Goal: Task Accomplishment & Management: Use online tool/utility

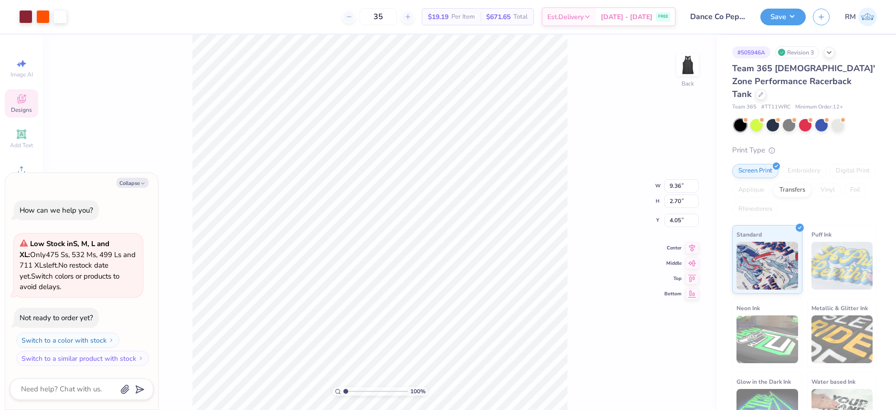
type textarea "x"
type input "1"
drag, startPoint x: 344, startPoint y: 393, endPoint x: 330, endPoint y: 399, distance: 15.3
click at [344, 396] on input "range" at bounding box center [376, 391] width 65 height 9
click at [694, 73] on img at bounding box center [688, 65] width 38 height 38
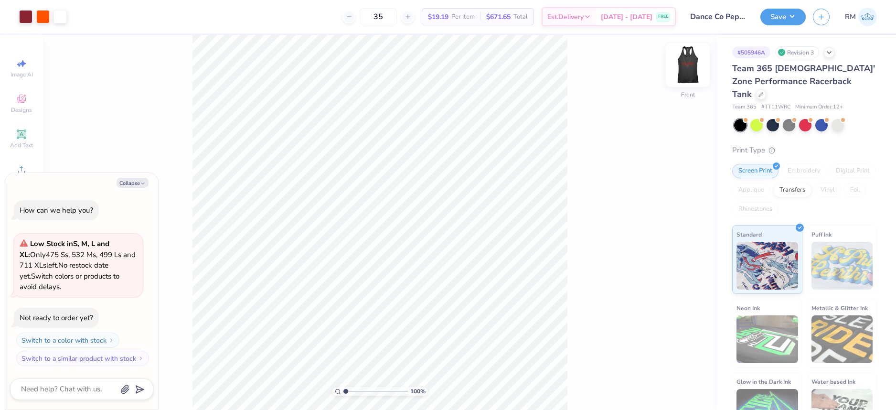
click at [690, 78] on img at bounding box center [688, 65] width 38 height 38
type textarea "x"
type input "1"
drag, startPoint x: 347, startPoint y: 392, endPoint x: 312, endPoint y: 388, distance: 35.7
click at [344, 388] on input "range" at bounding box center [376, 391] width 65 height 9
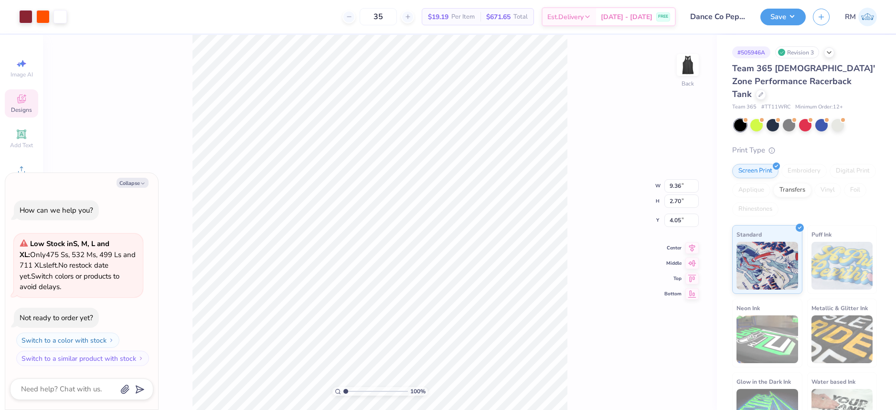
type textarea "x"
type input "4.41"
type input "3.06"
type input "7.69"
type textarea "x"
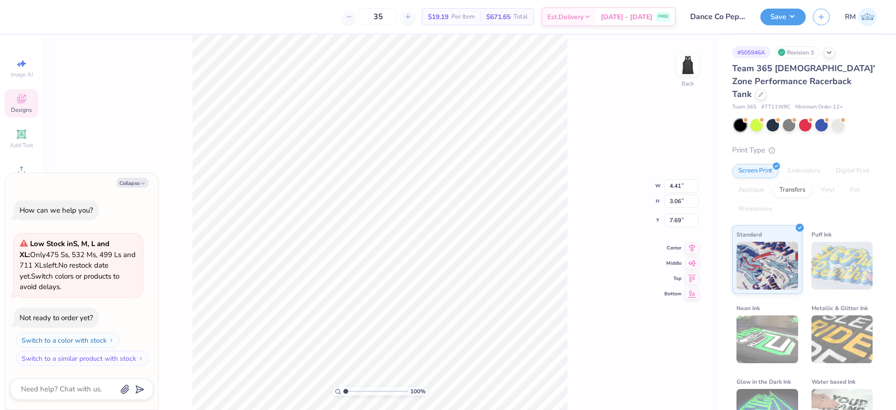
type input "10.82"
drag, startPoint x: 346, startPoint y: 390, endPoint x: 362, endPoint y: 388, distance: 15.9
click at [362, 388] on input "range" at bounding box center [376, 391] width 65 height 9
drag, startPoint x: 361, startPoint y: 392, endPoint x: 336, endPoint y: 390, distance: 24.9
type input "1"
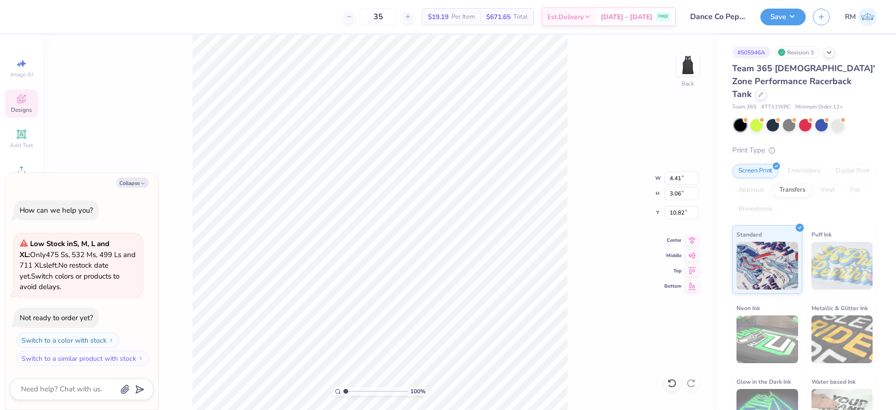
click at [344, 390] on input "range" at bounding box center [376, 391] width 65 height 9
type textarea "x"
type input "9.50"
type textarea "x"
type input "4.39"
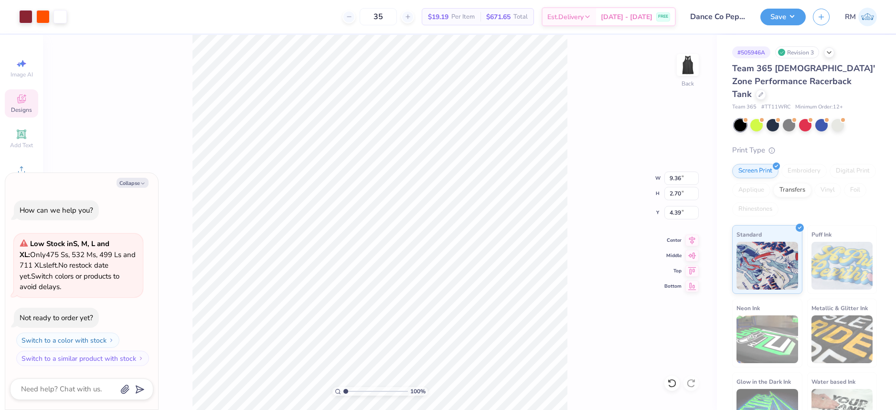
type textarea "x"
type input "4.05"
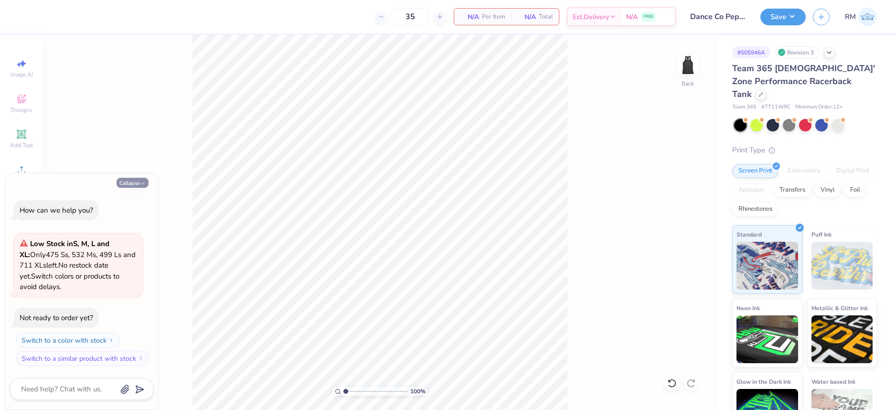
click at [128, 185] on button "Collapse" at bounding box center [133, 183] width 32 height 10
type textarea "x"
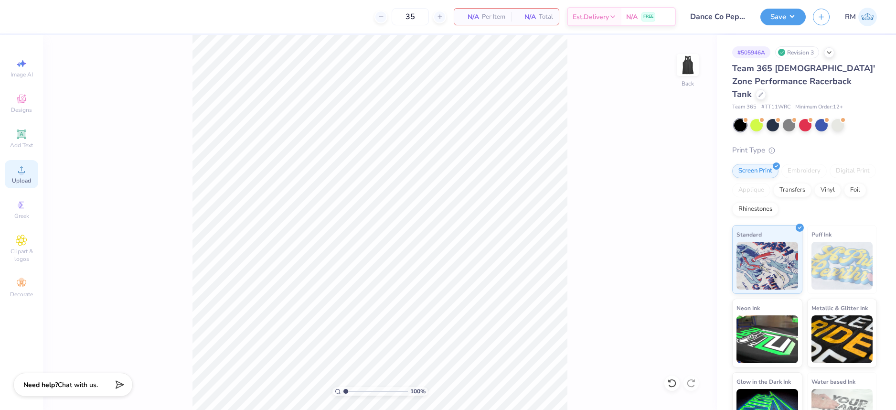
click at [24, 174] on icon at bounding box center [21, 169] width 11 height 11
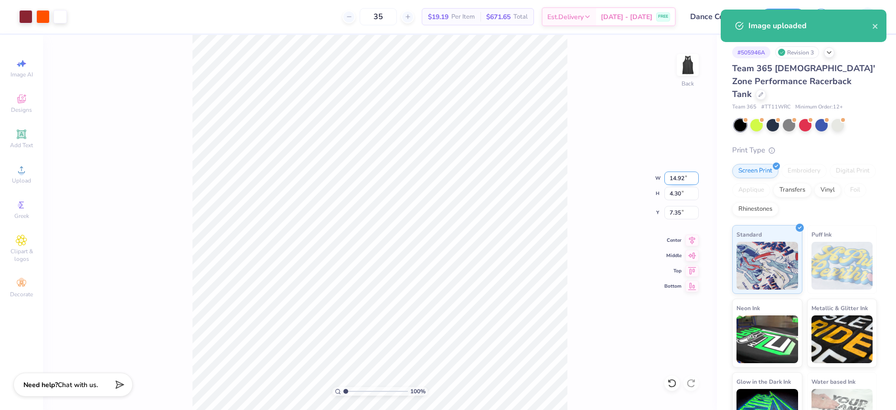
click at [682, 176] on input "14.92" at bounding box center [682, 178] width 34 height 13
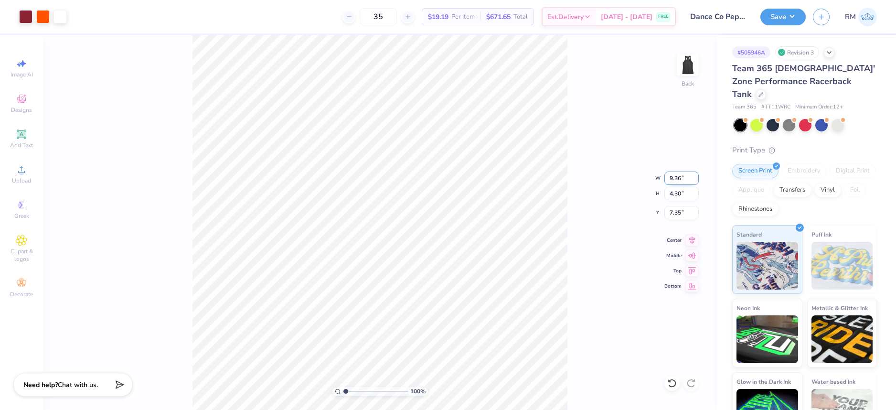
type input "9.36"
type input "2.70"
type input "8.15"
drag, startPoint x: 345, startPoint y: 393, endPoint x: 371, endPoint y: 388, distance: 25.8
click at [370, 390] on input "range" at bounding box center [376, 391] width 65 height 9
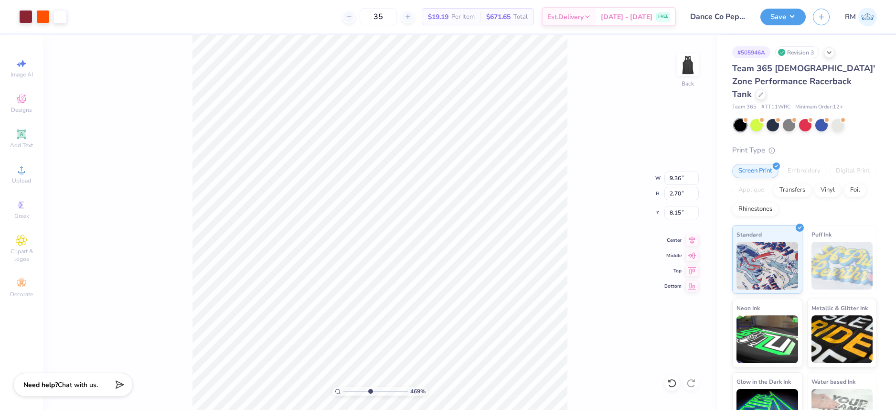
type input "4.76"
click at [681, 209] on input "8.15" at bounding box center [682, 212] width 34 height 13
type input "4.05"
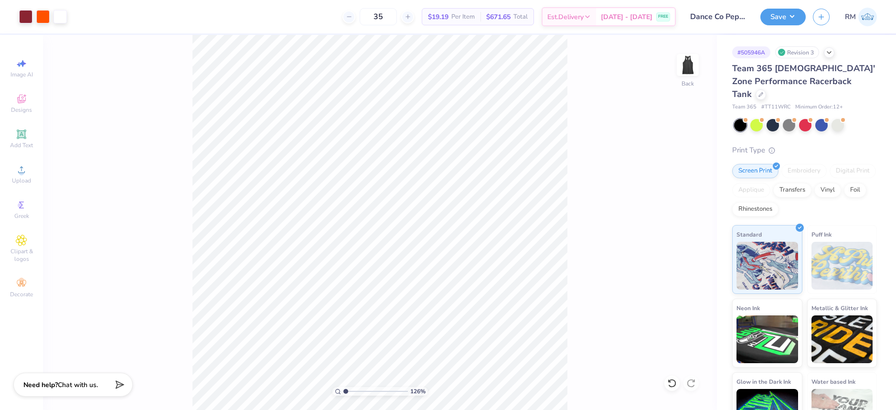
drag, startPoint x: 369, startPoint y: 390, endPoint x: 346, endPoint y: 390, distance: 23.4
click at [346, 390] on input "range" at bounding box center [376, 391] width 65 height 9
drag, startPoint x: 345, startPoint y: 391, endPoint x: 335, endPoint y: 391, distance: 9.6
type input "1"
click at [344, 391] on input "range" at bounding box center [376, 391] width 65 height 9
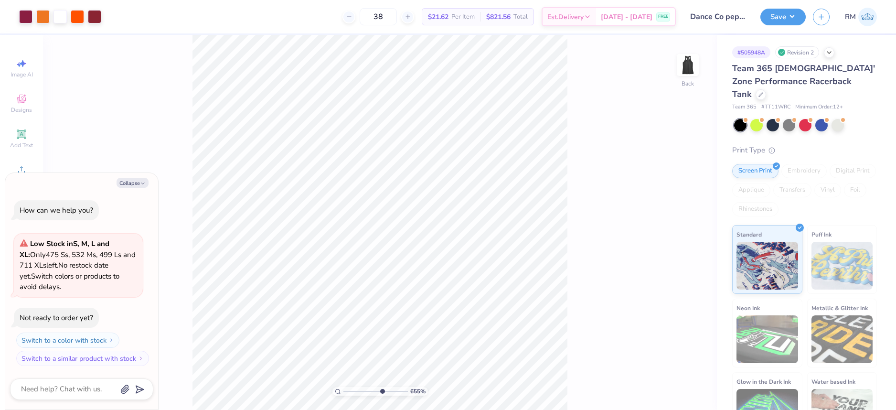
drag, startPoint x: 346, startPoint y: 390, endPoint x: 381, endPoint y: 382, distance: 36.3
type input "6.55"
click at [381, 387] on input "range" at bounding box center [376, 391] width 65 height 9
type textarea "x"
drag, startPoint x: 362, startPoint y: 390, endPoint x: 349, endPoint y: 388, distance: 13.7
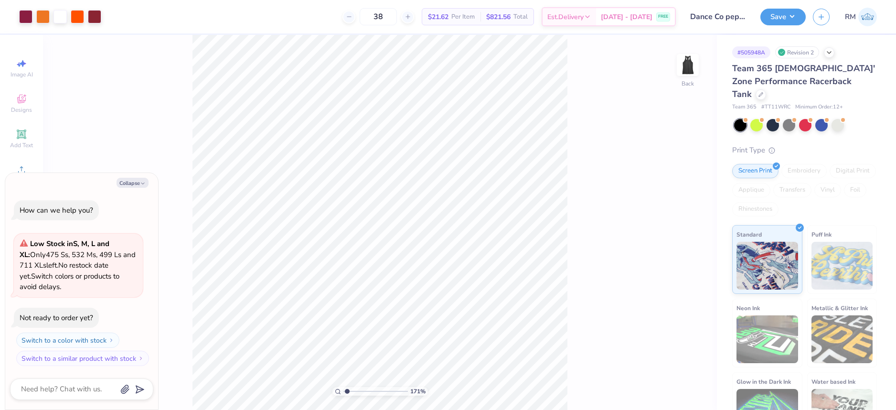
type input "1.48"
click at [349, 388] on input "range" at bounding box center [376, 391] width 65 height 9
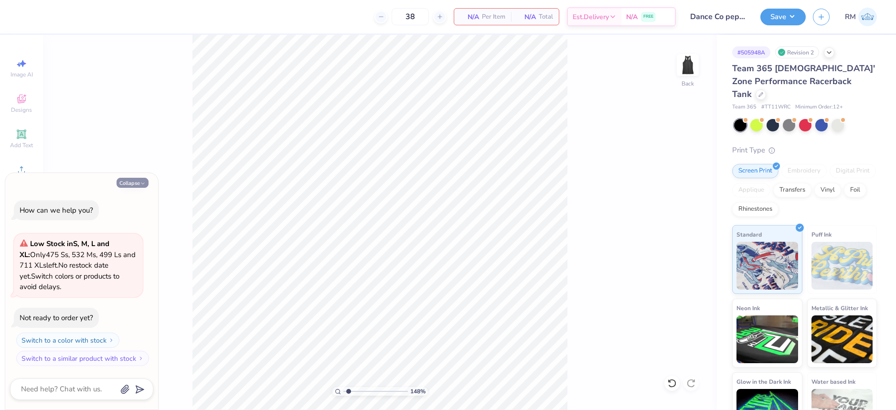
click at [135, 183] on button "Collapse" at bounding box center [133, 183] width 32 height 10
type textarea "x"
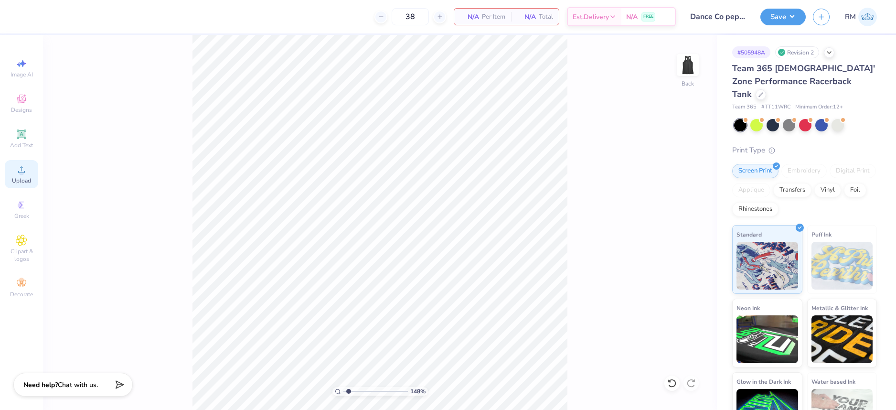
click at [13, 172] on div "Upload" at bounding box center [21, 174] width 33 height 28
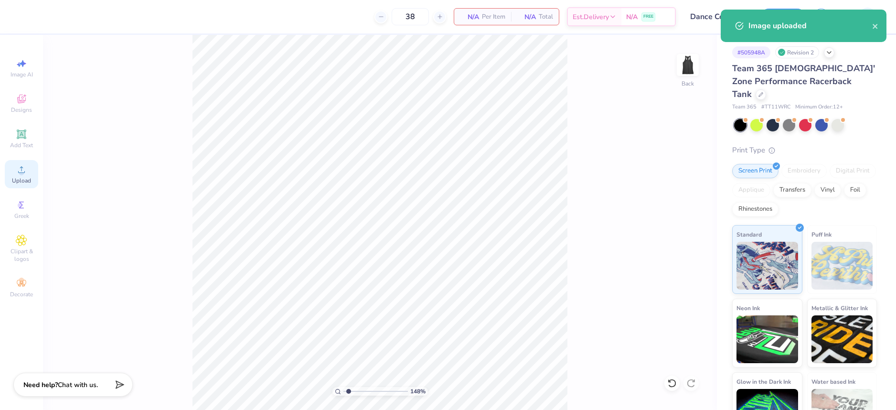
click at [21, 173] on icon at bounding box center [21, 169] width 7 height 7
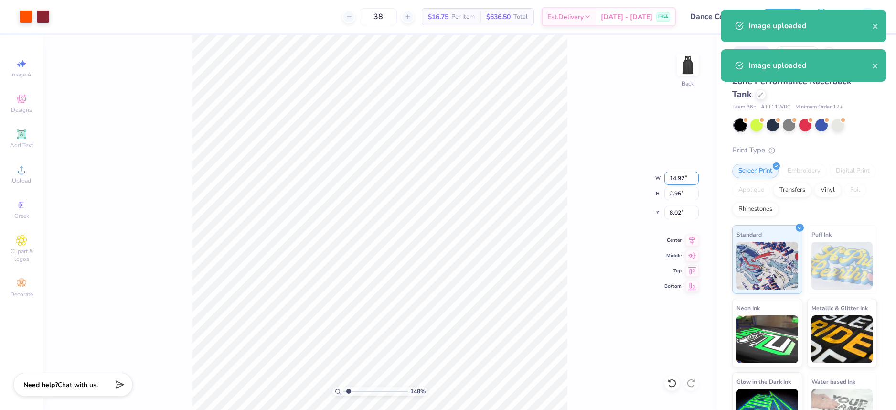
click at [669, 178] on input "14.92" at bounding box center [682, 178] width 34 height 13
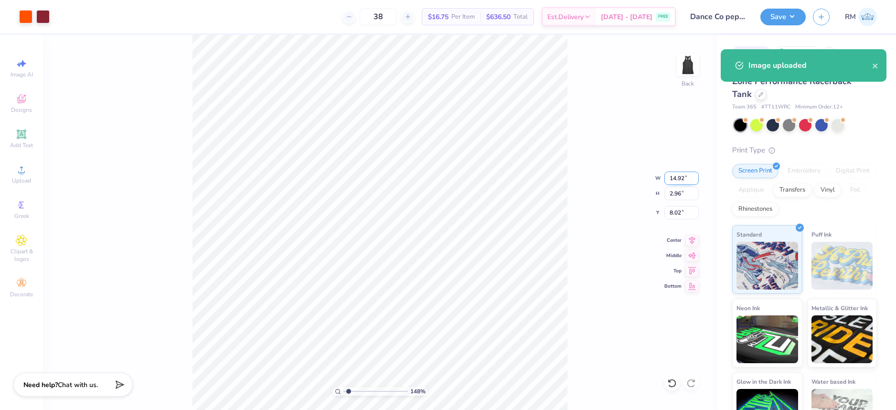
click at [669, 178] on input "14.92" at bounding box center [682, 178] width 34 height 13
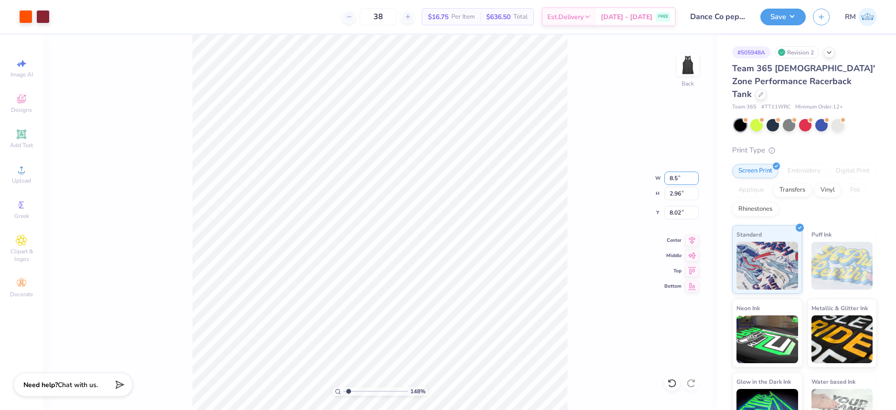
type input "8.50"
type input "1.69"
click at [679, 206] on input "8.66" at bounding box center [682, 212] width 34 height 13
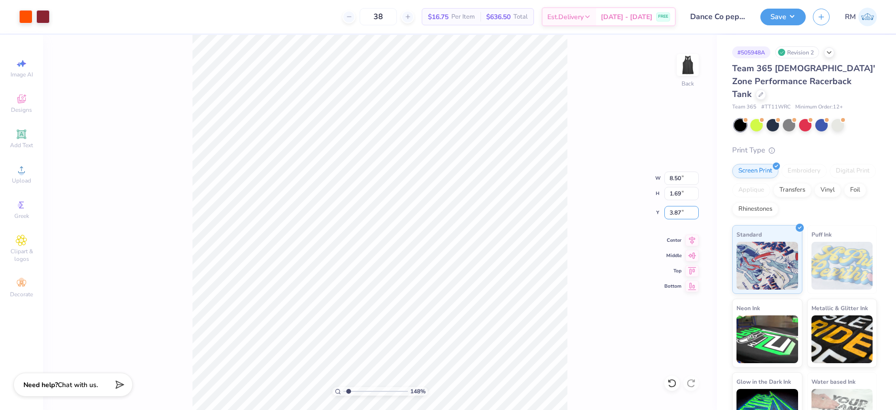
type input "3.87"
click at [695, 239] on icon at bounding box center [692, 238] width 13 height 11
drag, startPoint x: 349, startPoint y: 391, endPoint x: 340, endPoint y: 392, distance: 9.7
type input "1"
click at [344, 392] on input "range" at bounding box center [376, 391] width 65 height 9
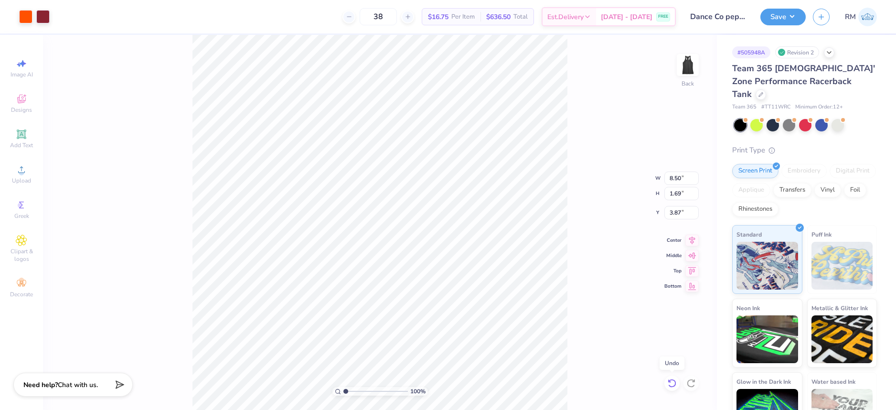
click at [672, 382] on icon at bounding box center [673, 383] width 10 height 10
type input "14.92"
type input "2.96"
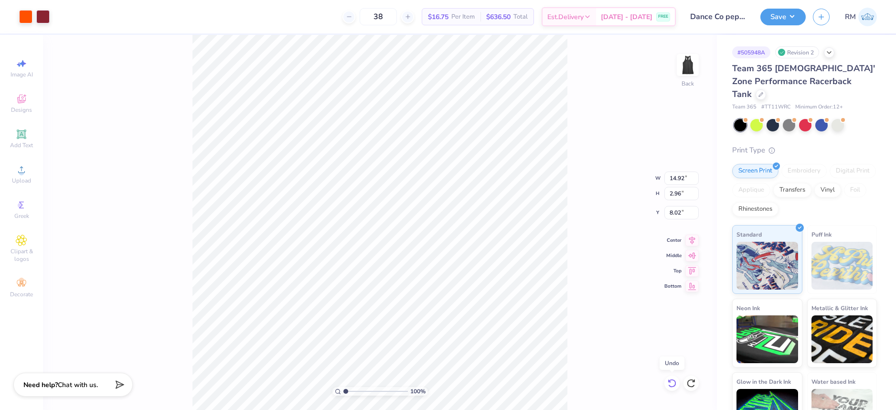
type input "8.02"
click at [672, 382] on icon at bounding box center [673, 383] width 10 height 10
type input "4.30"
type input "7.35"
click at [672, 382] on icon at bounding box center [673, 383] width 10 height 10
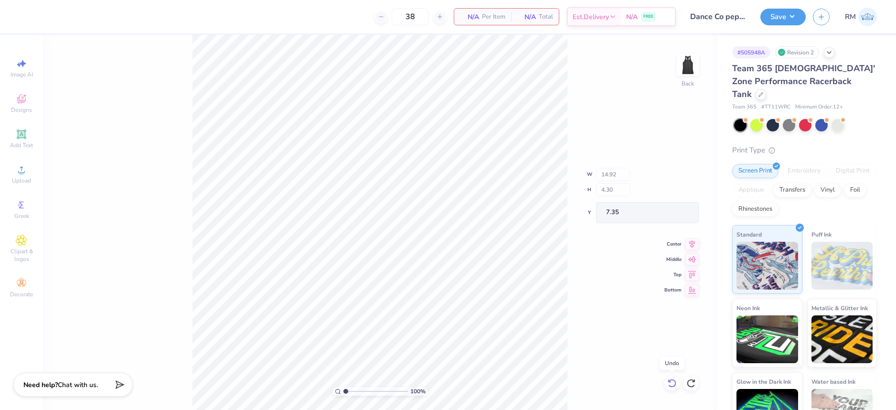
click at [672, 382] on icon at bounding box center [673, 383] width 10 height 10
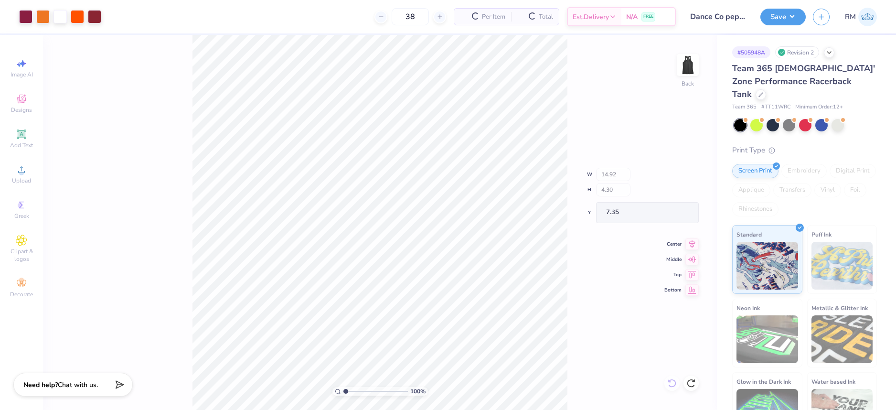
click at [672, 382] on div "100 % Back W 14.92 H 4.30 Y 7.35 Center Middle Top Bottom" at bounding box center [380, 222] width 674 height 375
click at [672, 382] on div "100 % Back" at bounding box center [380, 222] width 674 height 375
drag, startPoint x: 672, startPoint y: 382, endPoint x: 624, endPoint y: 370, distance: 49.8
click at [672, 382] on div "100 % Back" at bounding box center [380, 222] width 674 height 375
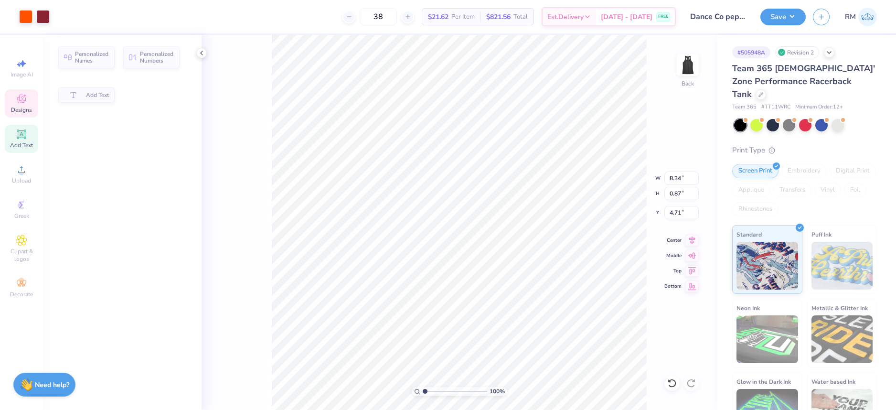
type input "8.34"
type input "0.87"
type input "4.71"
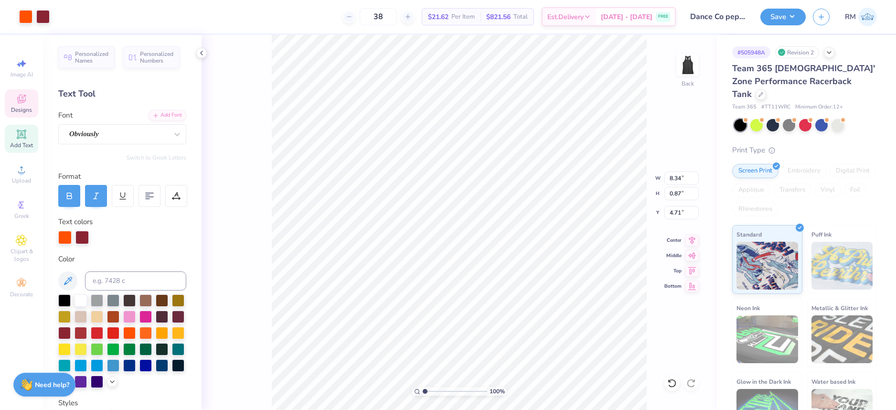
scroll to position [8, 1]
click at [673, 381] on icon at bounding box center [673, 383] width 10 height 10
click at [692, 380] on icon at bounding box center [691, 383] width 8 height 9
click at [692, 380] on div "100 % Back W 2.35 2.35 " H 1.11 1.11 " Y 5.75 5.75 " Center Middle Top Bottom" at bounding box center [460, 222] width 516 height 375
click at [692, 380] on div "100 % Back W 2.35 H 1.11 Y 5.75 Center Middle Top Bottom" at bounding box center [460, 222] width 516 height 375
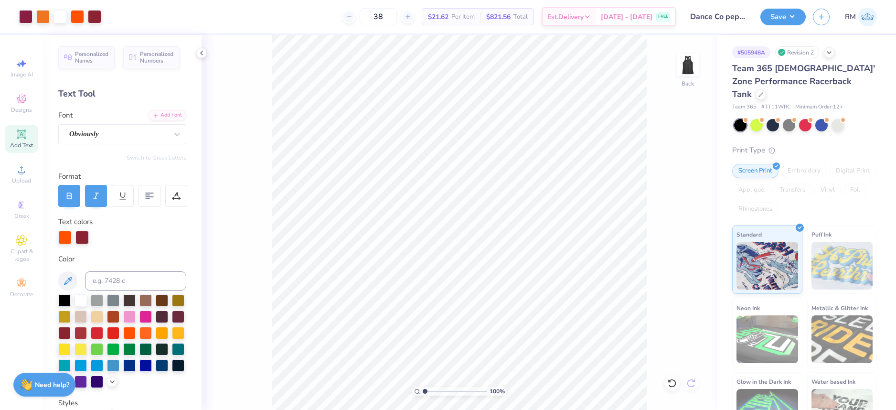
click at [692, 380] on div "100 % Back" at bounding box center [460, 222] width 516 height 375
type input "2.15"
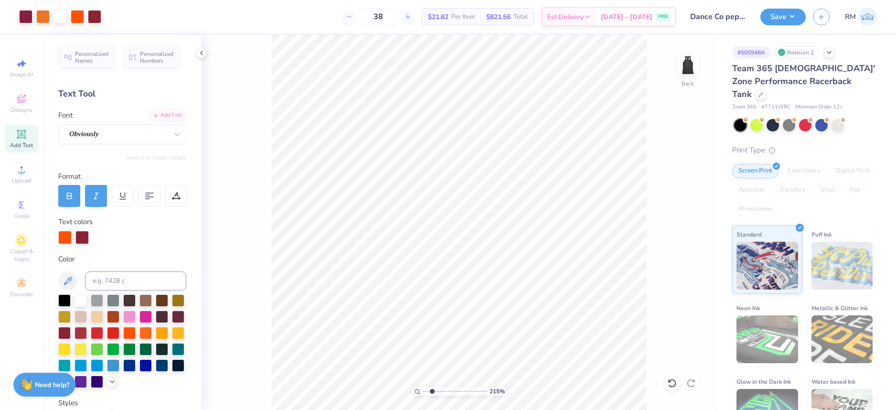
click at [432, 389] on input "range" at bounding box center [455, 391] width 65 height 9
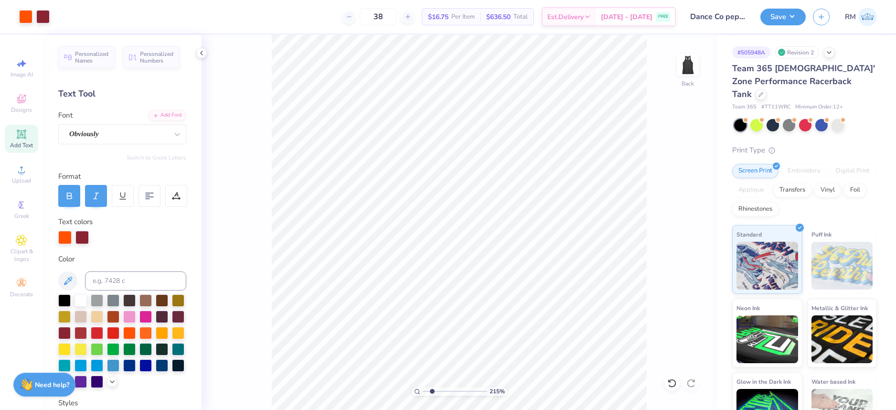
click at [662, 288] on div "215 % Back" at bounding box center [460, 222] width 516 height 375
type input "8.61"
type input "1.71"
type input "3.87"
type input "1"
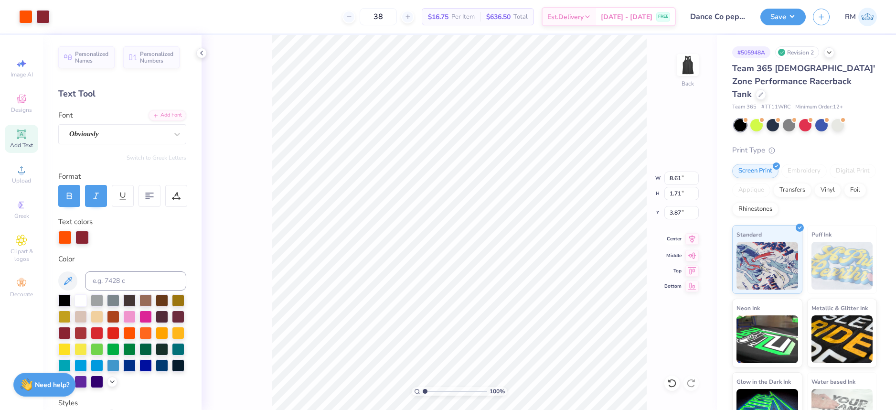
click at [695, 238] on icon at bounding box center [692, 238] width 13 height 11
click at [694, 240] on icon at bounding box center [693, 239] width 6 height 8
type input "8.61"
type input "0.84"
type input "3.87"
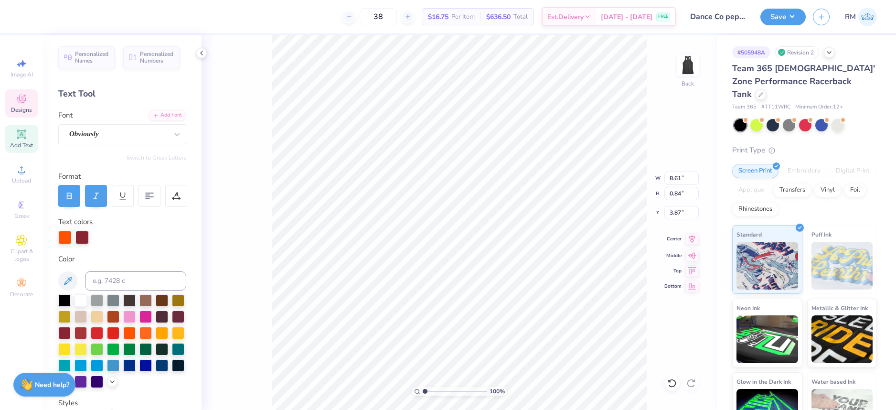
click at [695, 238] on icon at bounding box center [693, 239] width 6 height 8
drag, startPoint x: 426, startPoint y: 392, endPoint x: 440, endPoint y: 393, distance: 13.4
click at [440, 393] on input "range" at bounding box center [455, 391] width 65 height 9
drag, startPoint x: 437, startPoint y: 390, endPoint x: 424, endPoint y: 394, distance: 13.3
click at [424, 394] on input "range" at bounding box center [455, 391] width 65 height 9
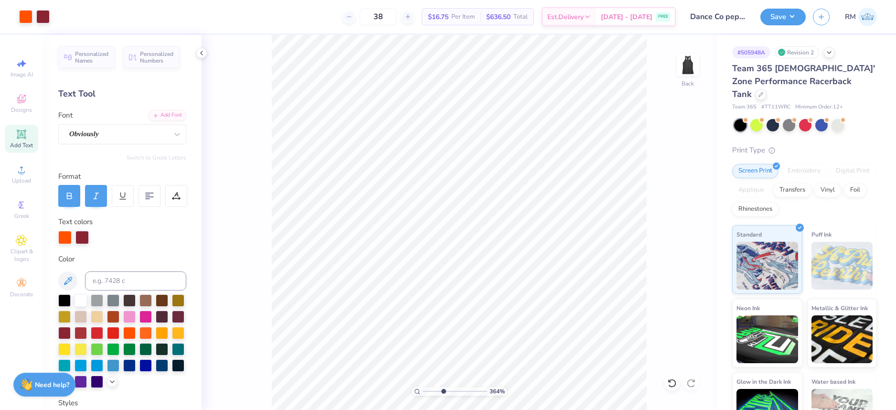
drag, startPoint x: 426, startPoint y: 389, endPoint x: 443, endPoint y: 392, distance: 17.8
type input "3.87"
click at [443, 392] on input "range" at bounding box center [455, 391] width 65 height 9
click at [25, 143] on span "Add Text" at bounding box center [21, 145] width 23 height 8
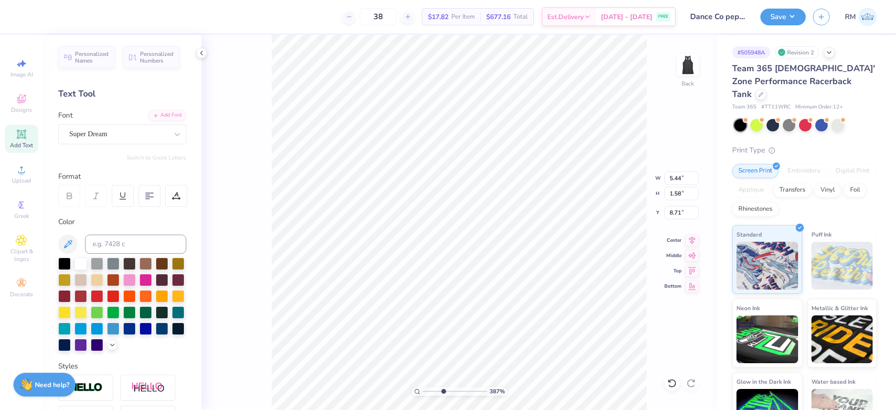
scroll to position [8, 1]
type textarea "TM"
click at [126, 138] on div "Super Dream" at bounding box center [118, 134] width 100 height 15
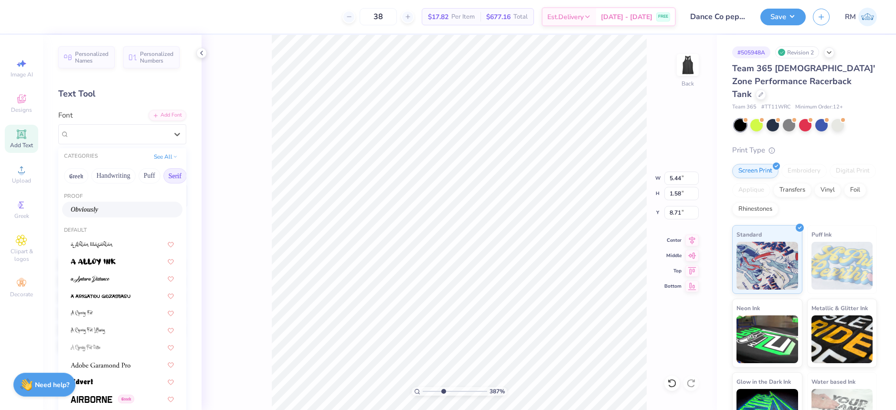
click at [175, 175] on button "Serif" at bounding box center [174, 175] width 23 height 15
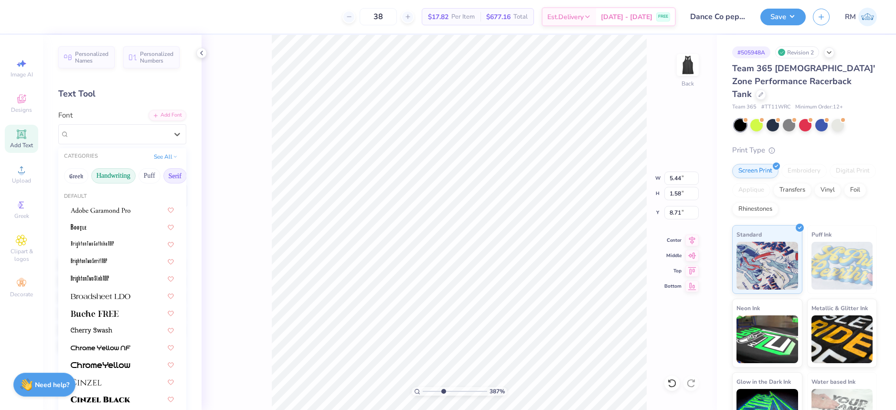
drag, startPoint x: 130, startPoint y: 173, endPoint x: 98, endPoint y: 172, distance: 31.6
click at [98, 172] on div "Greek Handwriting Puff Serif Bold Calligraphy Retro Sans Serif Minimal Fantasy …" at bounding box center [122, 175] width 128 height 21
click at [66, 172] on button "Greek" at bounding box center [76, 175] width 24 height 15
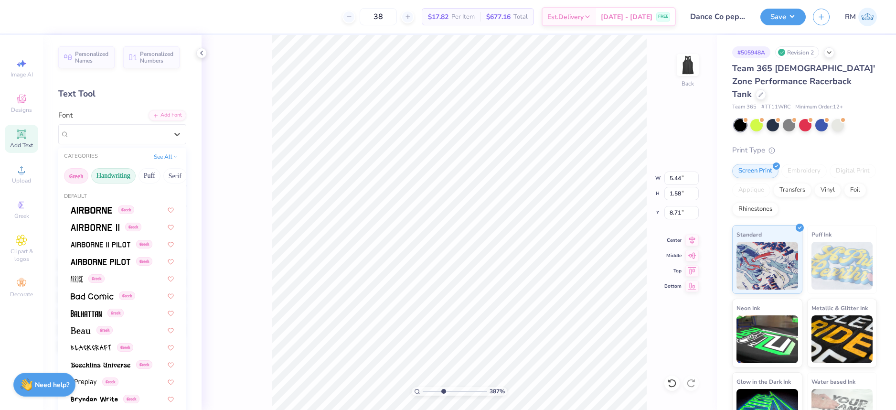
click at [111, 171] on button "Handwriting" at bounding box center [113, 175] width 44 height 15
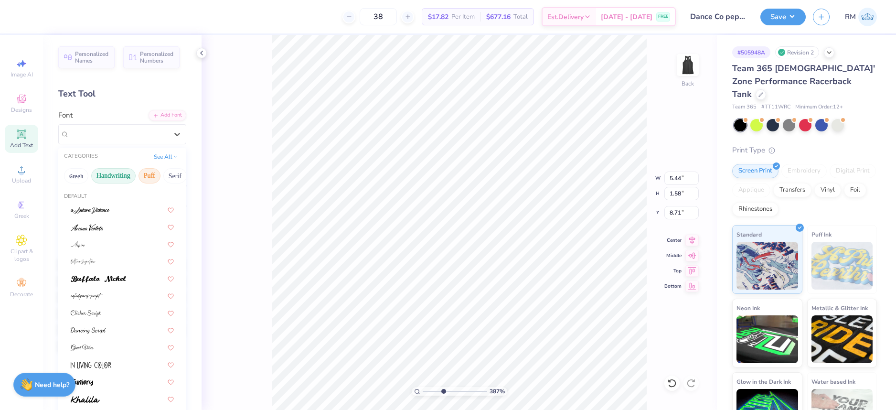
click at [148, 175] on button "Puff" at bounding box center [150, 175] width 22 height 15
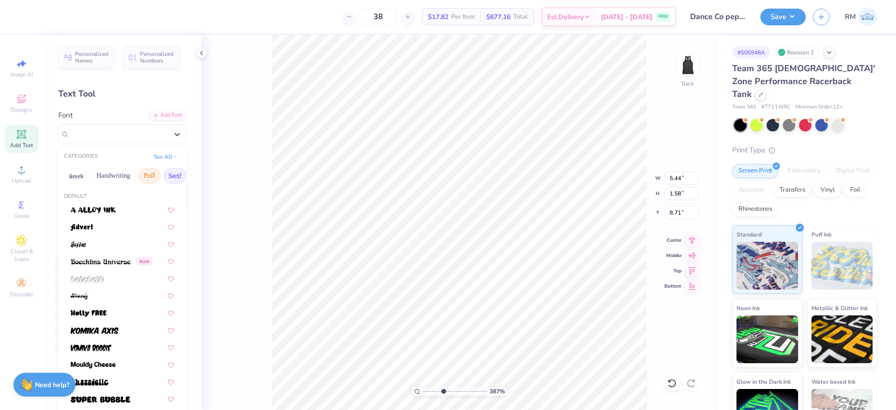
click at [169, 177] on button "Serif" at bounding box center [174, 175] width 23 height 15
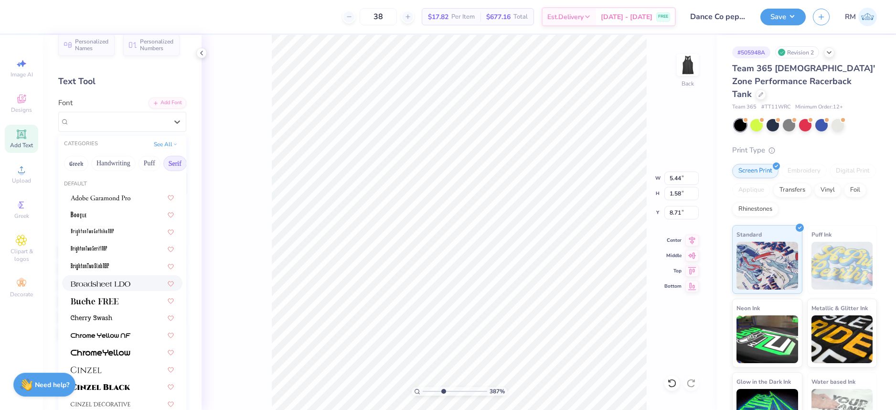
scroll to position [0, 0]
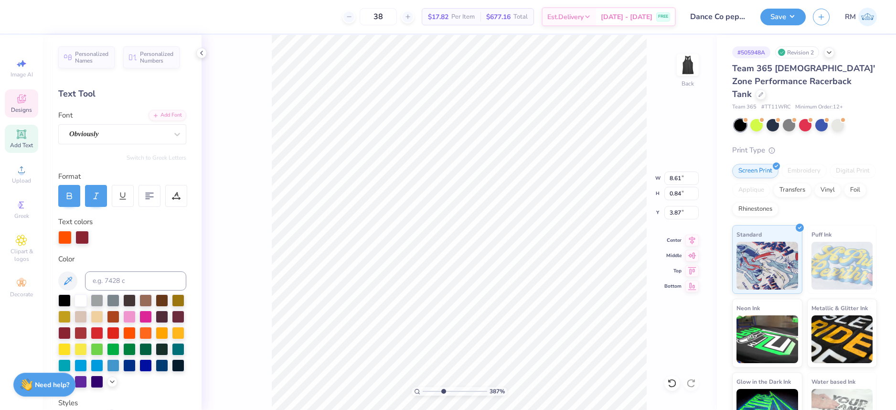
type input "8.61"
type input "0.84"
type input "3.87"
type input "8.34"
type input "0.87"
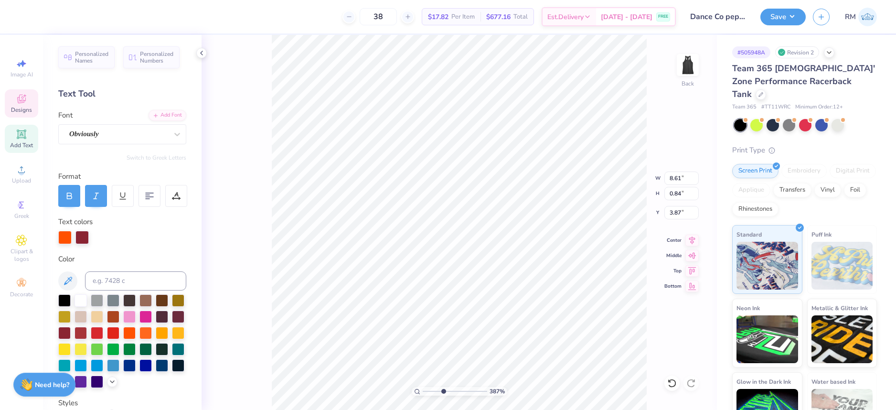
type input "4.71"
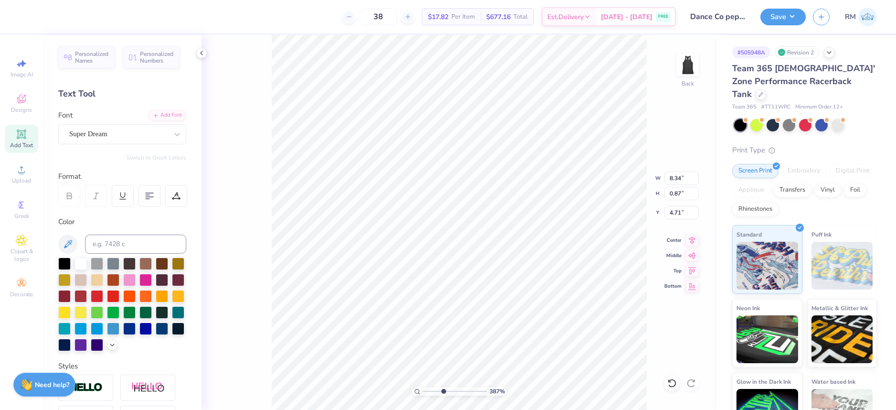
type input "2.96"
type input "1.57"
type input "8.71"
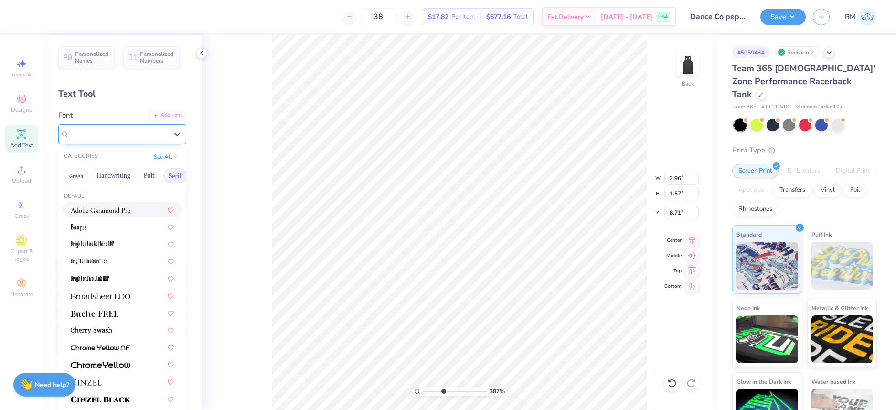
click at [145, 141] on div "Super Dream" at bounding box center [122, 134] width 128 height 20
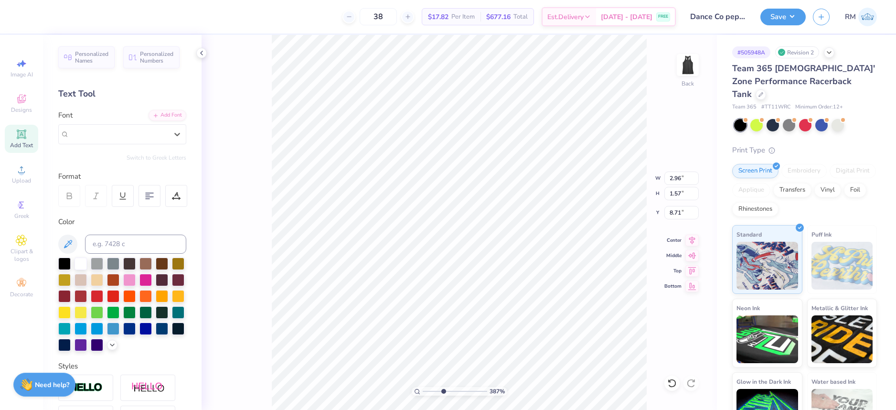
click at [115, 158] on div "Switch to Greek Letters" at bounding box center [122, 158] width 128 height 8
click at [119, 138] on div "Super Dream" at bounding box center [118, 134] width 100 height 15
type input "OBVIOUSly"
click at [174, 112] on div "Add Font" at bounding box center [168, 114] width 38 height 11
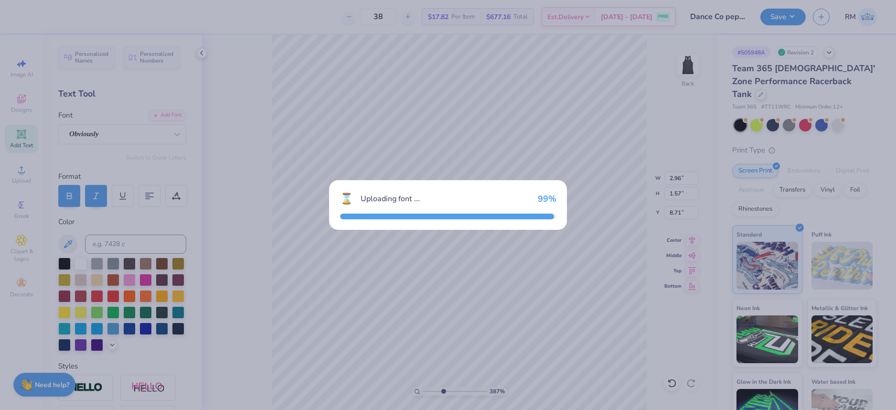
type input "3.65"
type input "1.69"
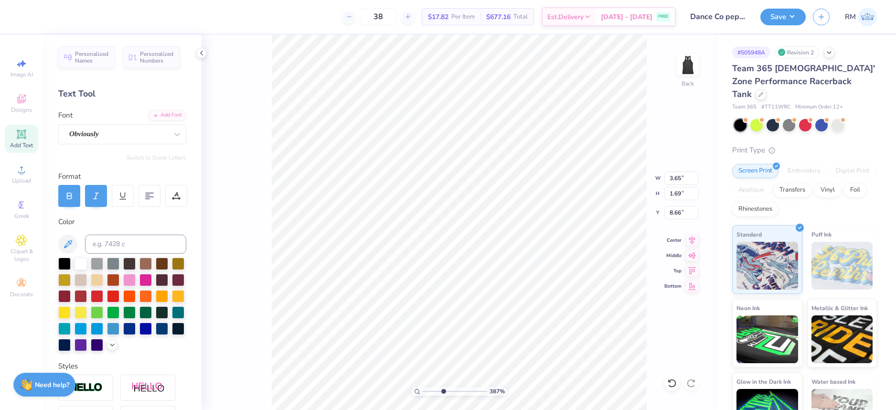
type input "4.85"
click at [72, 243] on icon at bounding box center [67, 243] width 11 height 11
type input "1.38"
type input "0.64"
type input "5.91"
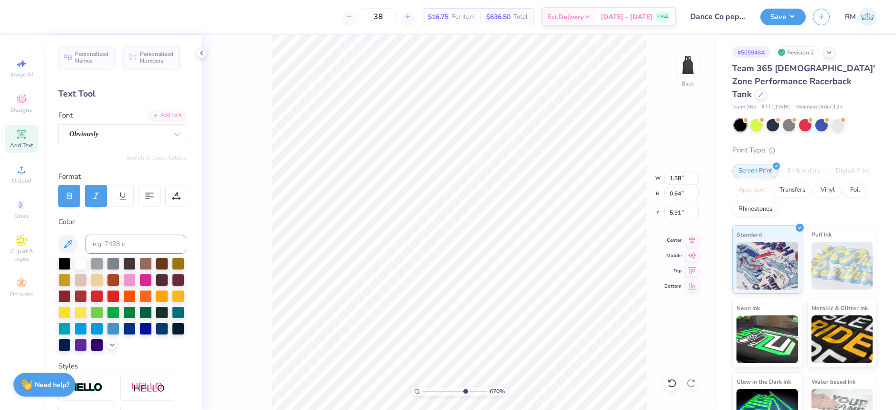
drag, startPoint x: 440, startPoint y: 388, endPoint x: 467, endPoint y: 386, distance: 27.8
type input "7.59"
click at [467, 387] on input "range" at bounding box center [455, 391] width 65 height 9
type input "0.44"
type input "0.20"
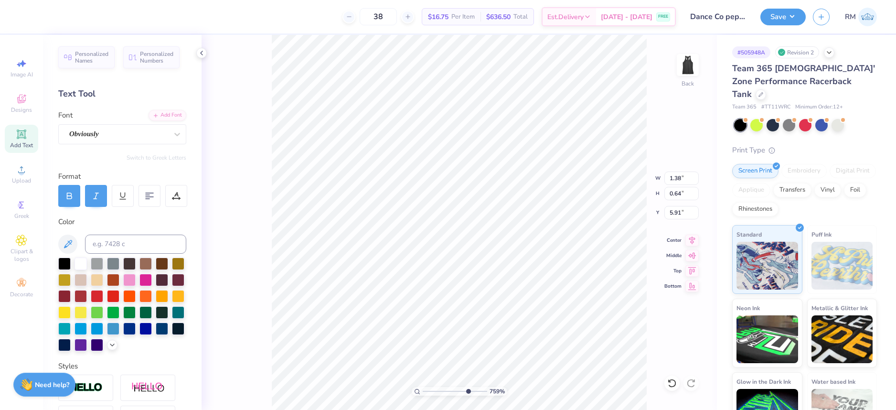
type input "6.34"
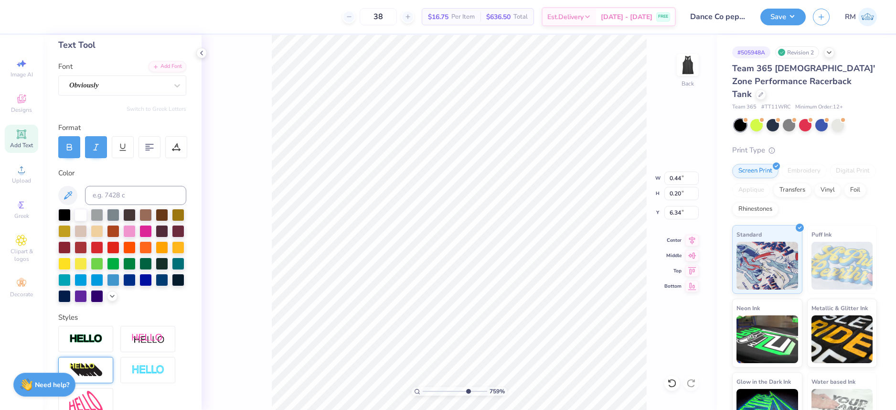
scroll to position [96, 0]
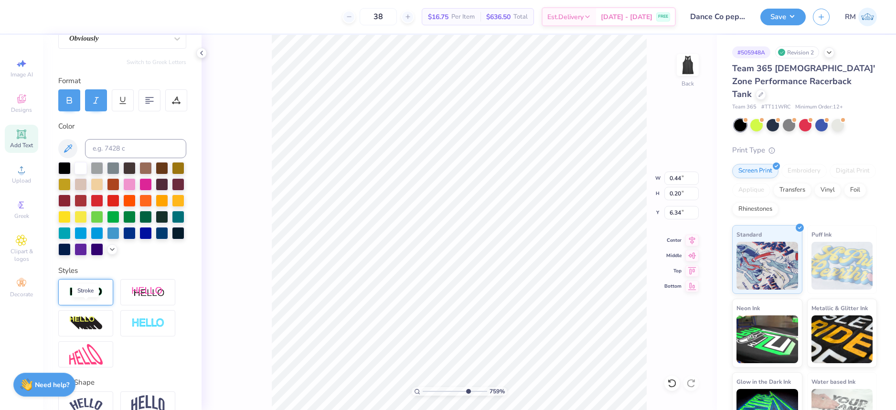
click at [83, 298] on img at bounding box center [85, 292] width 33 height 11
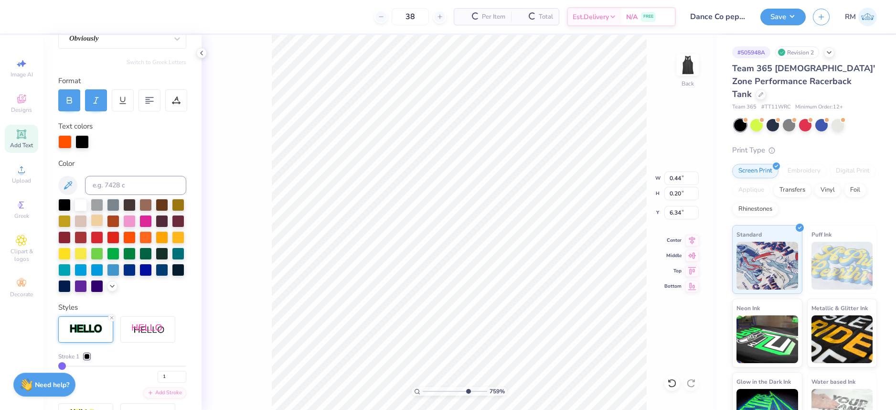
type input "0.21"
click at [81, 140] on div at bounding box center [82, 140] width 13 height 13
click at [66, 188] on icon at bounding box center [68, 185] width 8 height 8
click at [68, 183] on icon at bounding box center [67, 185] width 11 height 11
drag, startPoint x: 465, startPoint y: 388, endPoint x: 511, endPoint y: 371, distance: 49.4
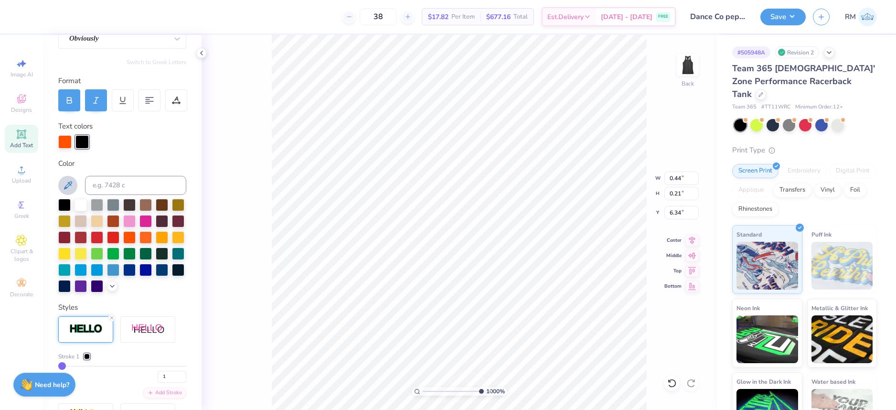
type input "10"
click at [484, 387] on input "range" at bounding box center [453, 391] width 61 height 9
click at [86, 144] on div at bounding box center [82, 140] width 13 height 13
click at [117, 180] on input at bounding box center [135, 185] width 101 height 19
type input "202"
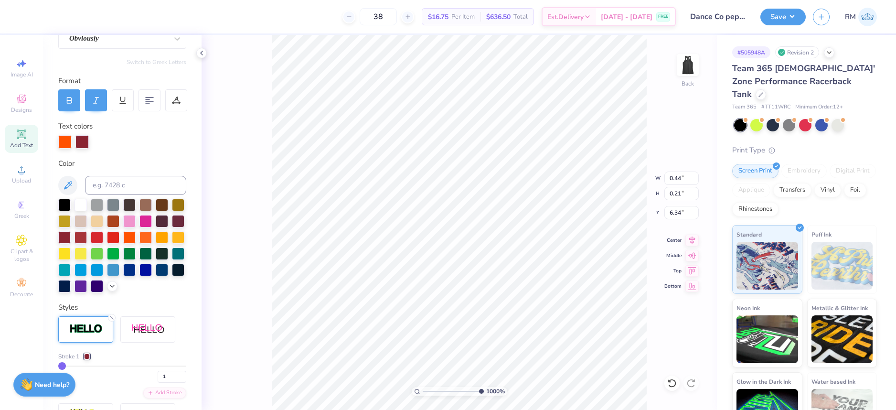
scroll to position [191, 0]
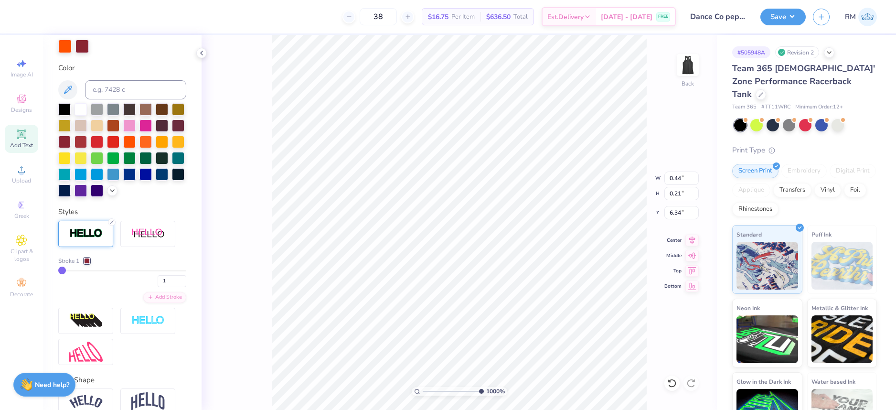
type input "2"
type input "3"
type input "4"
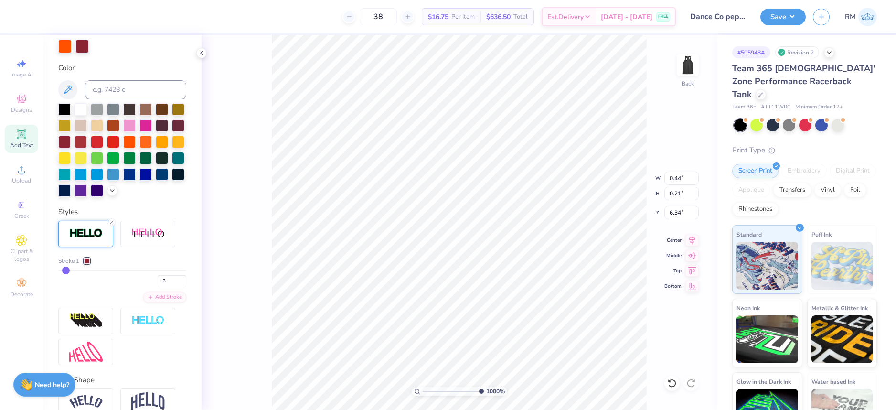
type input "4"
type input "5"
drag, startPoint x: 61, startPoint y: 286, endPoint x: 66, endPoint y: 286, distance: 5.7
type input "5"
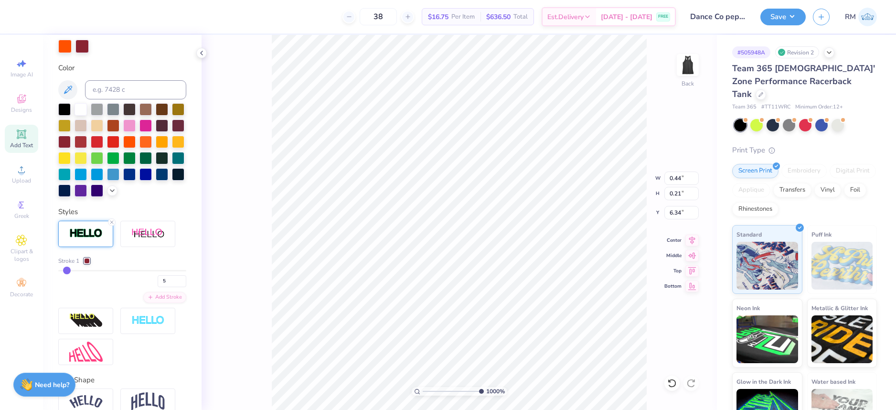
click at [66, 271] on input "range" at bounding box center [122, 270] width 128 height 1
type input "0.46"
type input "0.22"
type input "6.33"
type input "4"
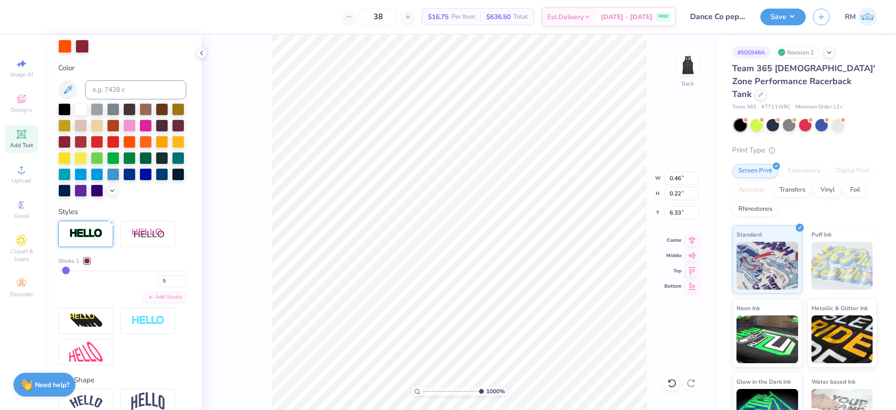
type input "4"
type input "3"
type input "2"
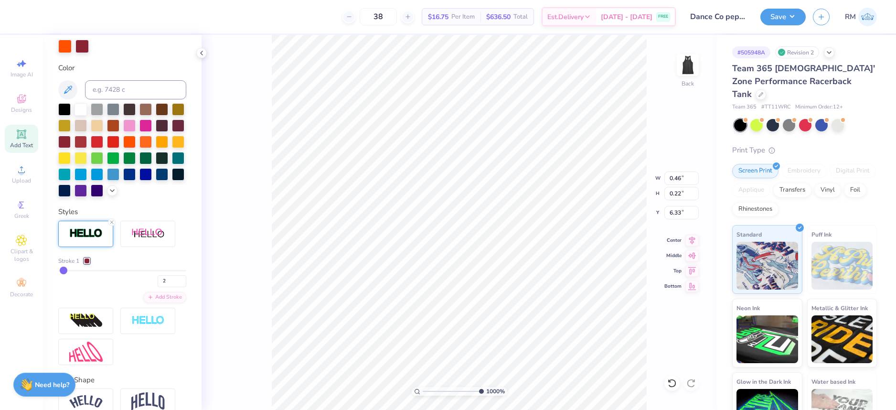
type input "1"
click at [63, 271] on input "range" at bounding box center [122, 270] width 128 height 1
type input "0.44"
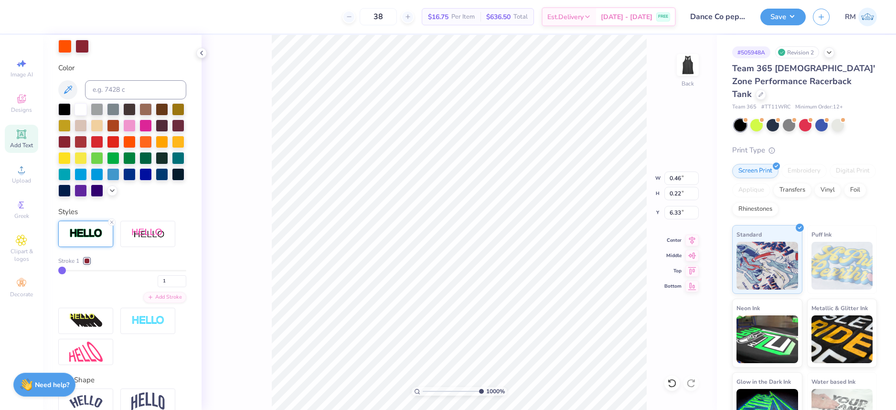
type input "0.21"
type input "6.34"
drag, startPoint x: 154, startPoint y: 299, endPoint x: 182, endPoint y: 298, distance: 27.2
click at [179, 298] on div "Personalized Names Personalized Numbers Text Tool Add Font Font Obviously Switc…" at bounding box center [122, 222] width 159 height 375
type input "2"
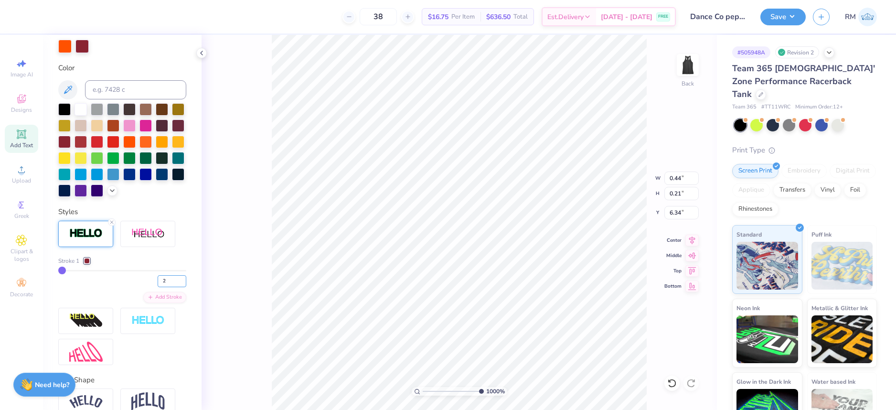
type input "2"
type input "5.23"
type input "5.22"
type input "0.29"
type input "0.14"
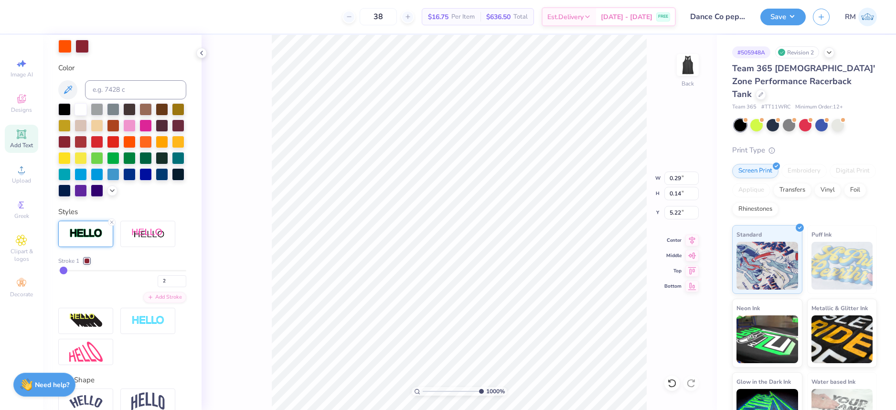
type input "5.29"
click at [175, 287] on input "3" at bounding box center [172, 281] width 29 height 12
type input "4"
click at [175, 287] on input "4" at bounding box center [172, 281] width 29 height 12
type input "4"
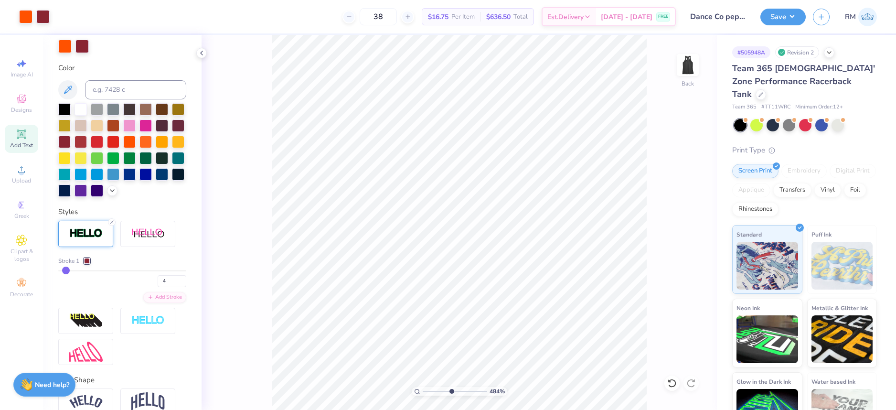
drag, startPoint x: 477, startPoint y: 389, endPoint x: 453, endPoint y: 385, distance: 25.1
type input "5.28"
click at [453, 387] on input "range" at bounding box center [455, 391] width 65 height 9
type input "8.61"
type input "0.84"
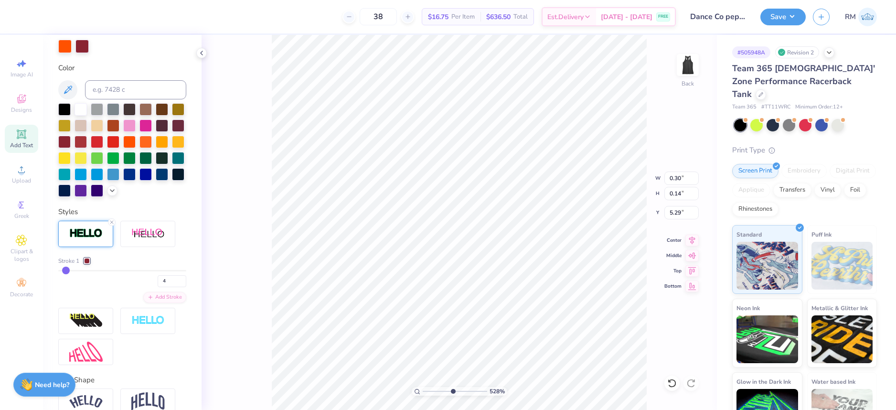
type input "3.87"
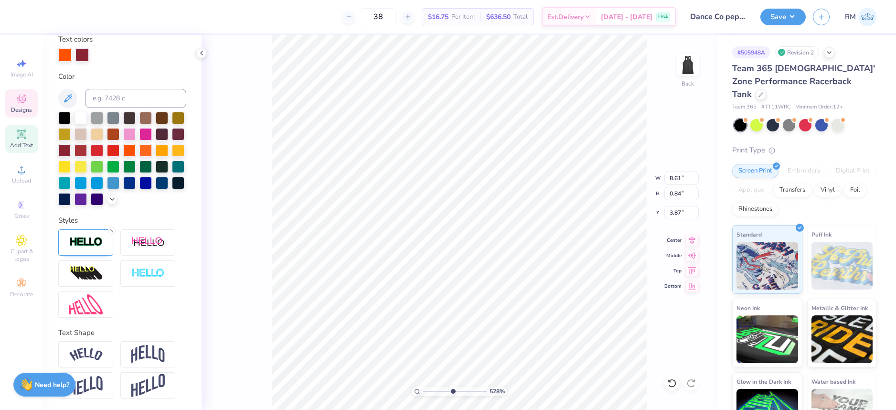
type input "0.30"
type input "0.14"
type input "5.29"
drag, startPoint x: 449, startPoint y: 391, endPoint x: 433, endPoint y: 390, distance: 16.3
click at [433, 390] on input "range" at bounding box center [455, 391] width 65 height 9
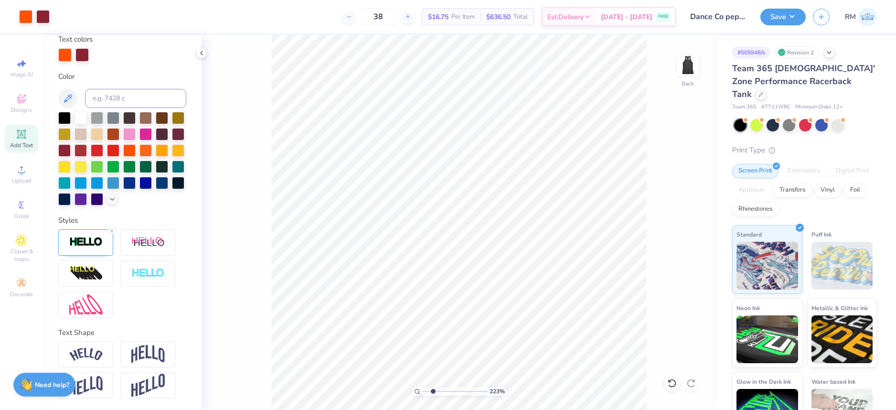
click at [658, 270] on div "223 % Back" at bounding box center [460, 222] width 516 height 375
click at [492, 301] on li "Group" at bounding box center [497, 305] width 75 height 19
drag, startPoint x: 424, startPoint y: 392, endPoint x: 445, endPoint y: 388, distance: 20.8
click at [445, 388] on input "range" at bounding box center [455, 391] width 65 height 9
drag, startPoint x: 447, startPoint y: 392, endPoint x: 424, endPoint y: 392, distance: 22.5
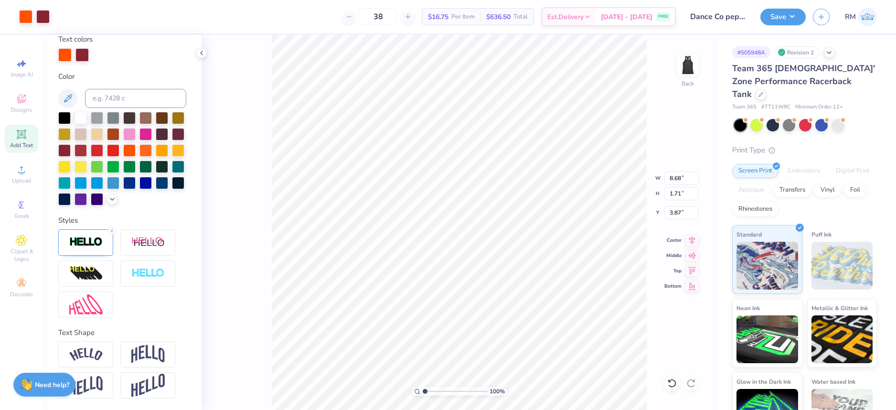
type input "1"
click at [424, 392] on input "range" at bounding box center [455, 391] width 65 height 9
click at [204, 52] on icon at bounding box center [202, 53] width 8 height 8
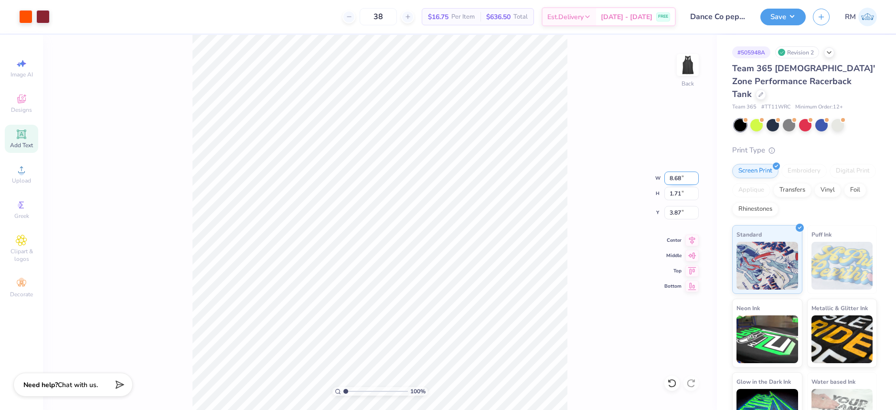
drag, startPoint x: 677, startPoint y: 178, endPoint x: 685, endPoint y: 178, distance: 8.1
click at [685, 178] on input "8.68" at bounding box center [682, 178] width 34 height 13
type input "8.50"
type input "1.67"
type input "3.89"
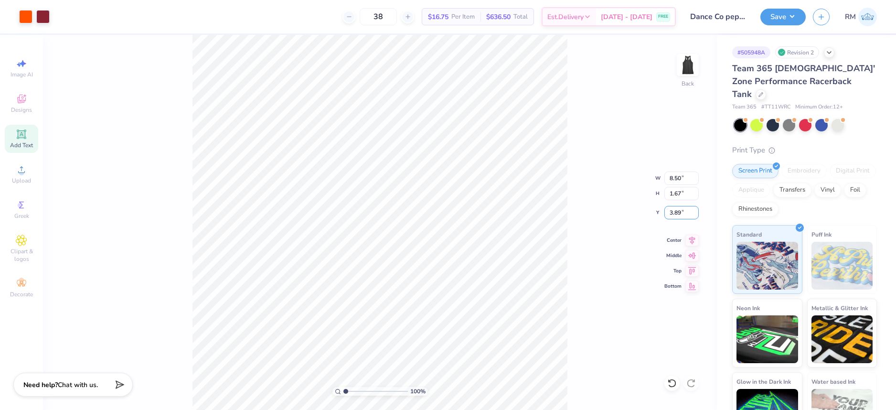
drag, startPoint x: 684, startPoint y: 214, endPoint x: 651, endPoint y: 212, distance: 33.0
click at [651, 212] on div "100 % Back W 8.50 8.50 " H 1.67 1.67 " Y 3.89 3.89 " Center Middle Top Bottom" at bounding box center [380, 222] width 674 height 375
click at [675, 212] on input "3.89" at bounding box center [682, 212] width 34 height 13
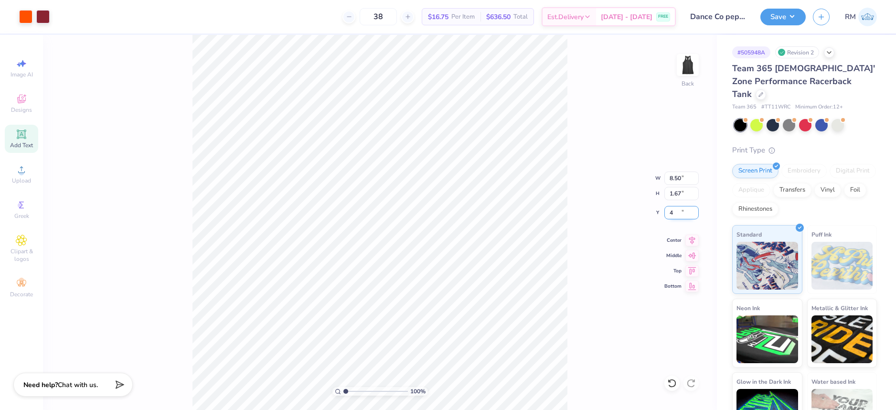
type input "4.00"
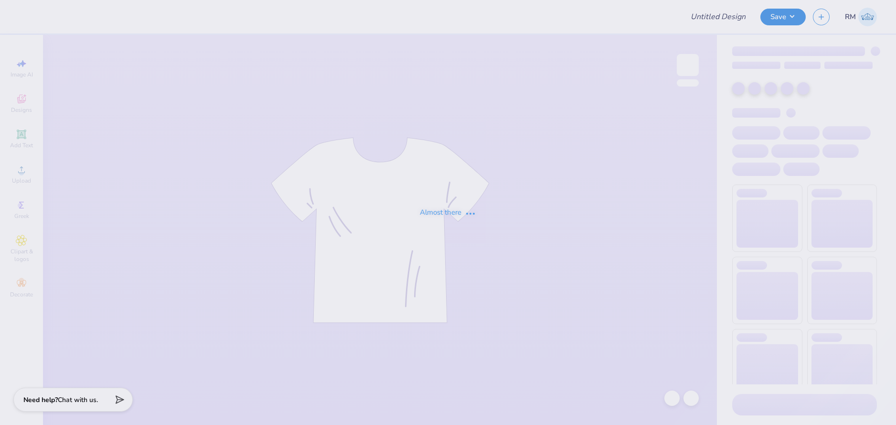
type input "bbyo merch"
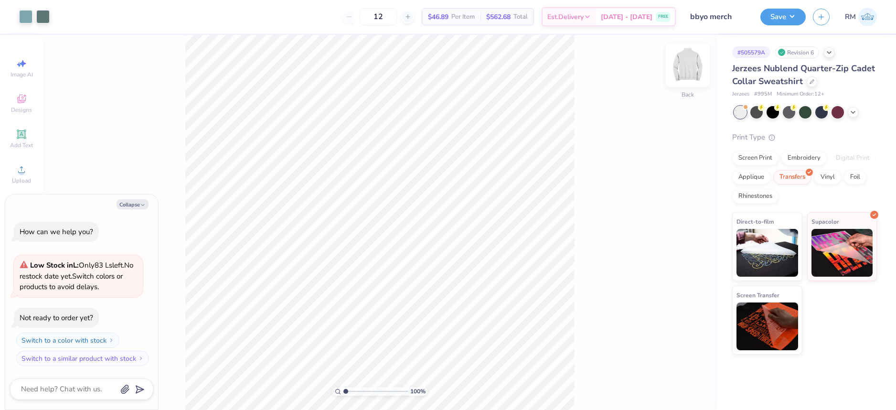
click at [698, 67] on img at bounding box center [688, 65] width 38 height 38
click at [691, 73] on img at bounding box center [688, 65] width 38 height 38
type textarea "x"
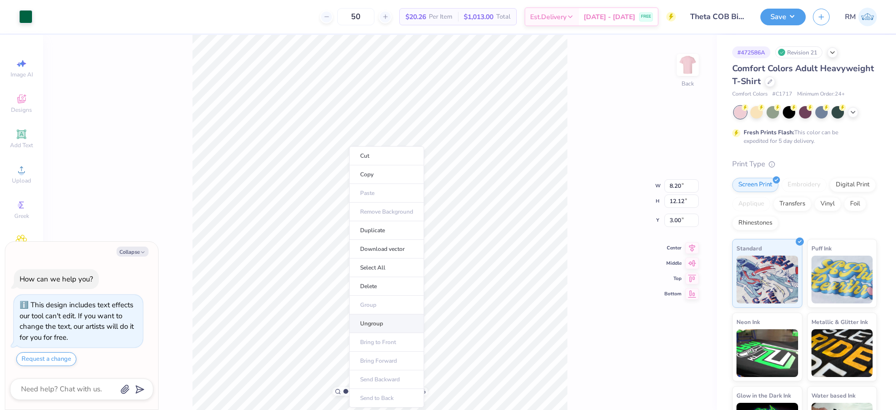
click at [371, 323] on li "Ungroup" at bounding box center [386, 323] width 75 height 19
type textarea "x"
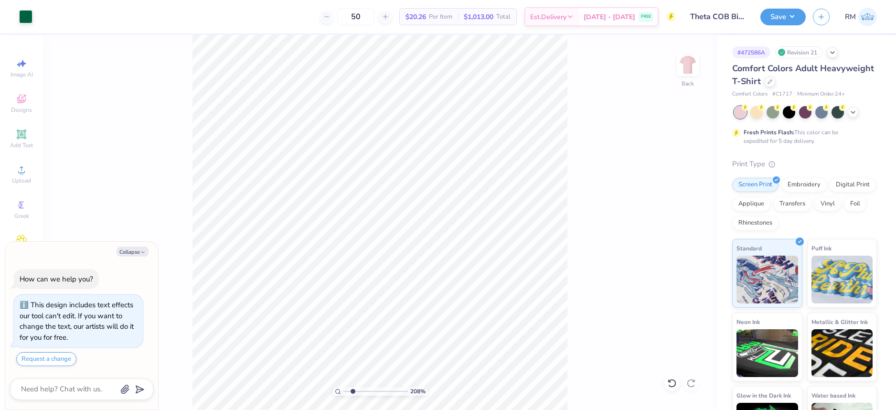
drag, startPoint x: 345, startPoint y: 390, endPoint x: 353, endPoint y: 390, distance: 8.1
type input "2.08"
click at [353, 390] on input "range" at bounding box center [376, 391] width 65 height 9
type textarea "x"
type input "1.17"
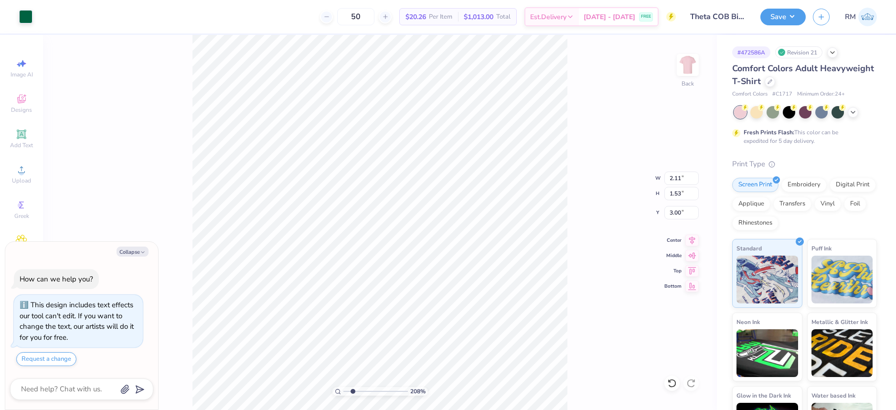
type input "1.01"
type input "3.92"
click at [444, 305] on li "Group" at bounding box center [466, 305] width 75 height 19
type textarea "x"
type input "6.28"
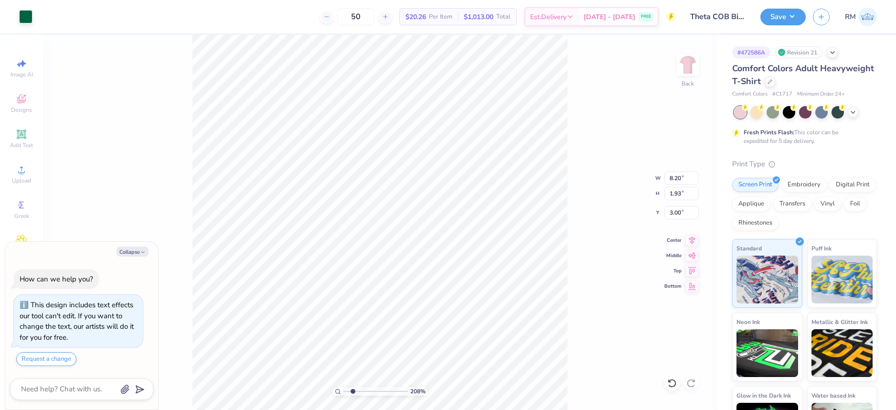
type input "2.31"
type input "5.24"
click at [367, 307] on li "Group" at bounding box center [383, 305] width 75 height 19
click at [135, 252] on button "Collapse" at bounding box center [133, 252] width 32 height 10
type textarea "x"
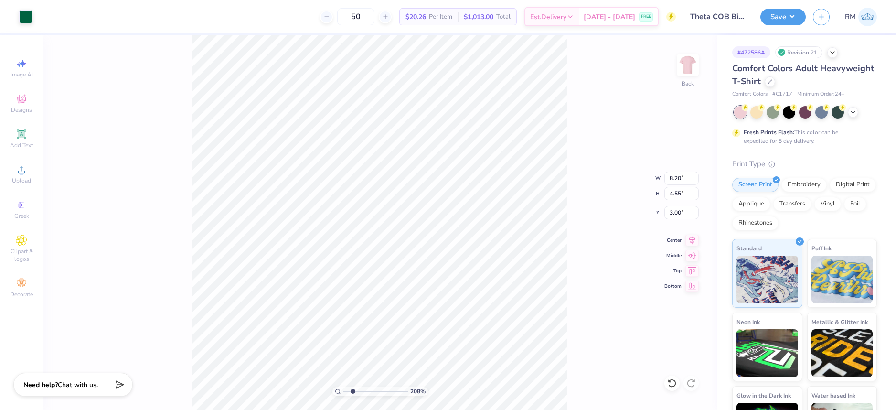
type input "7.38"
type input "4.10"
type input "3.45"
click at [691, 244] on icon at bounding box center [692, 238] width 13 height 11
type input "7.38"
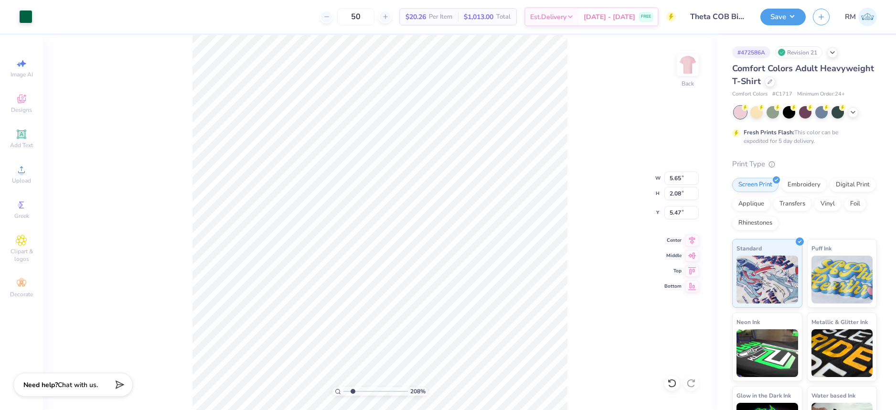
type input "1.74"
type input "3.45"
type input "6.49"
type input "1.53"
type input "3.66"
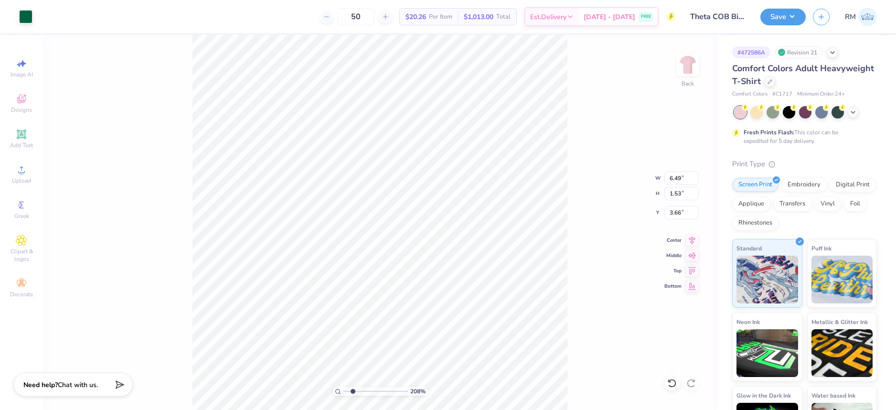
type input "5.98"
type input "1.41"
type input "3.78"
click at [690, 241] on icon at bounding box center [692, 238] width 13 height 11
type input "5.65"
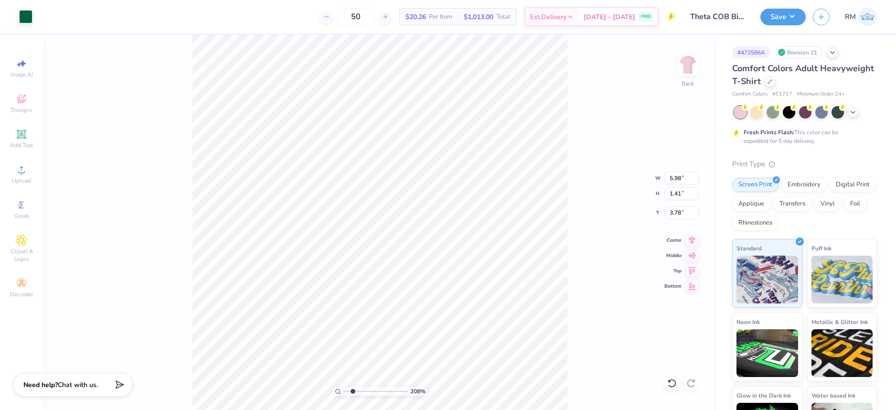
type input "2.08"
type input "5.47"
type input "5.98"
type input "1.41"
type input "3.95"
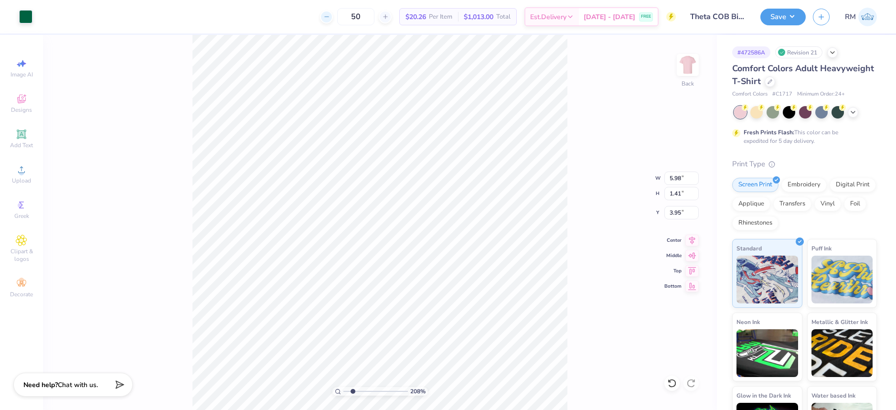
type input "5.09"
type input "1.20"
type input "4.16"
click at [681, 180] on input "5.09" at bounding box center [682, 178] width 34 height 13
type input "5.00"
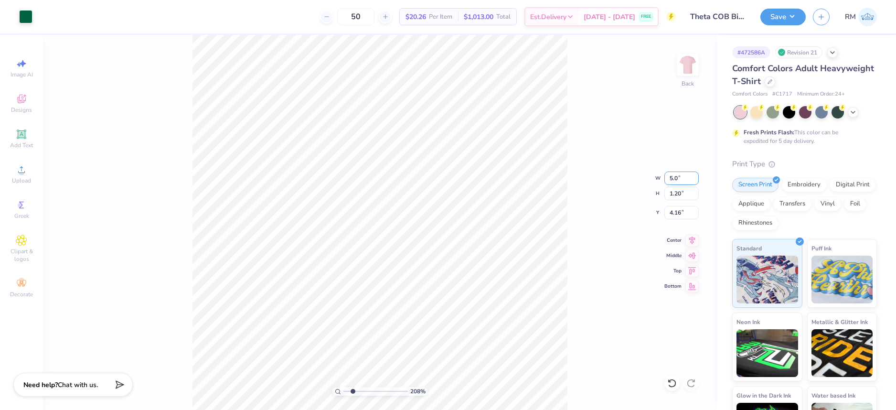
type input "1.18"
type input "4.17"
click at [695, 240] on icon at bounding box center [692, 238] width 13 height 11
click at [693, 239] on icon at bounding box center [692, 238] width 13 height 11
click at [690, 237] on icon at bounding box center [692, 238] width 13 height 11
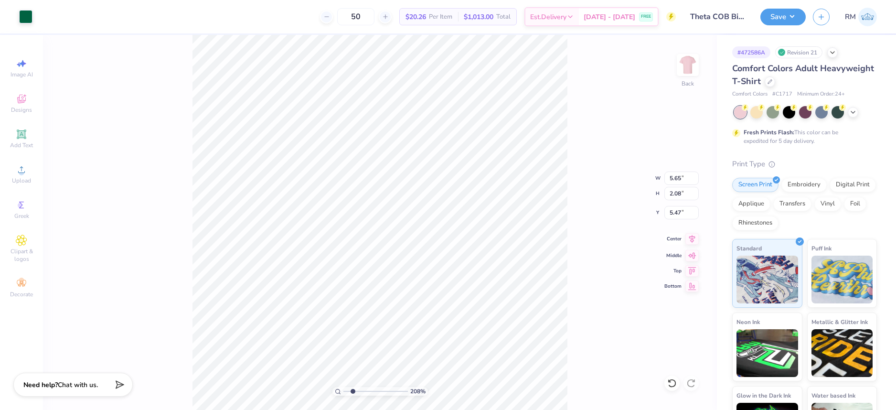
click at [694, 239] on icon at bounding box center [692, 238] width 13 height 11
click at [352, 392] on input "range" at bounding box center [376, 391] width 65 height 9
type input "1.93"
click at [693, 241] on icon at bounding box center [692, 238] width 13 height 11
click at [669, 378] on div at bounding box center [672, 383] width 15 height 15
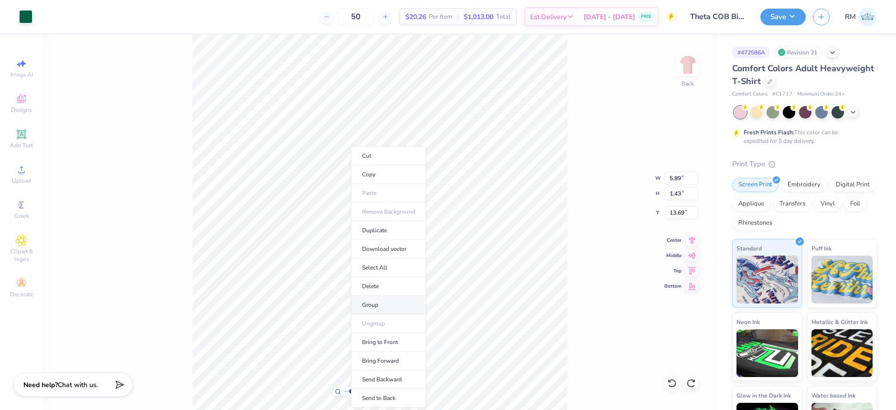
click at [386, 300] on li "Group" at bounding box center [388, 305] width 75 height 19
click at [695, 241] on icon at bounding box center [692, 238] width 13 height 11
type input "13.37"
type input "9.32"
type input "-3.72"
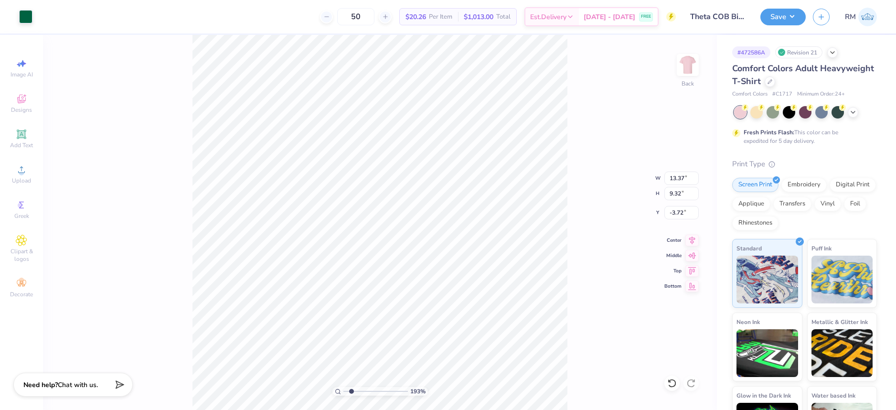
type input "5.89"
type input "1.43"
type input "13.69"
click at [693, 244] on icon at bounding box center [692, 238] width 13 height 11
type input "13.37"
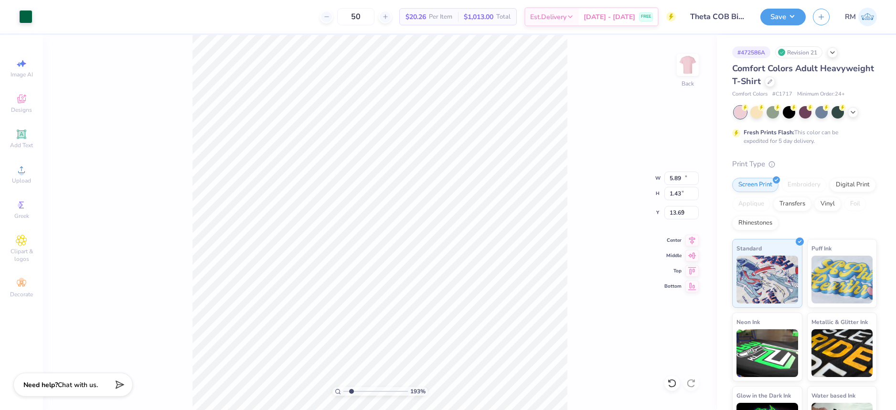
type input "9.32"
type input "0.53"
click at [677, 385] on div at bounding box center [672, 383] width 15 height 15
click at [394, 303] on li "Group" at bounding box center [394, 305] width 75 height 19
click at [691, 239] on icon at bounding box center [692, 238] width 13 height 11
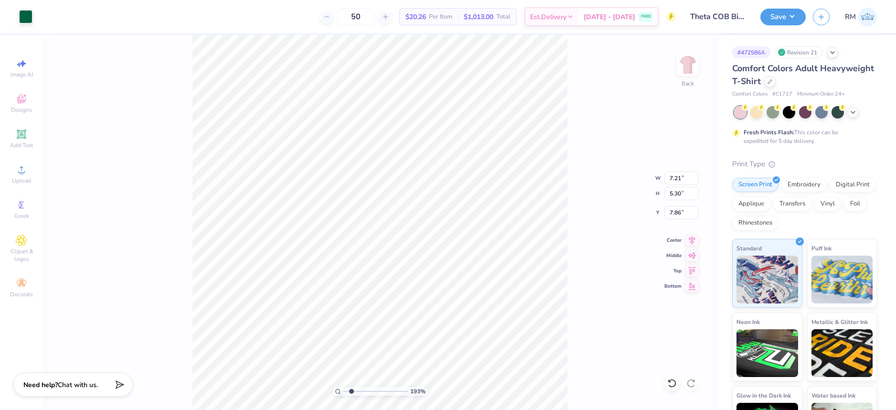
type input "7.72"
type input "13.28"
drag, startPoint x: 350, startPoint y: 391, endPoint x: 342, endPoint y: 388, distance: 8.3
type input "1"
click at [344, 388] on input "range" at bounding box center [376, 391] width 65 height 9
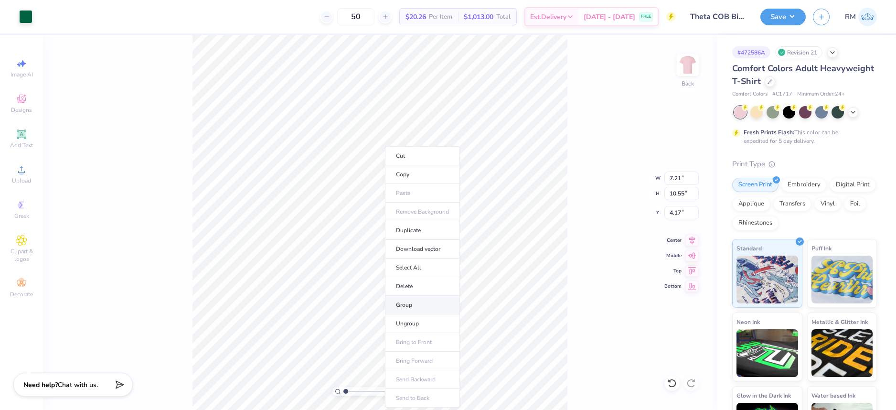
click at [411, 304] on li "Group" at bounding box center [422, 305] width 75 height 19
type input "2.42"
drag, startPoint x: 676, startPoint y: 210, endPoint x: 703, endPoint y: 215, distance: 28.1
click at [703, 215] on div "100 % Back W 7.21 7.21 " H 10.55 10.55 " Y 2.42 2.42 " Center Middle Top Bottom" at bounding box center [380, 222] width 674 height 375
click at [680, 216] on input "2.42" at bounding box center [682, 212] width 34 height 13
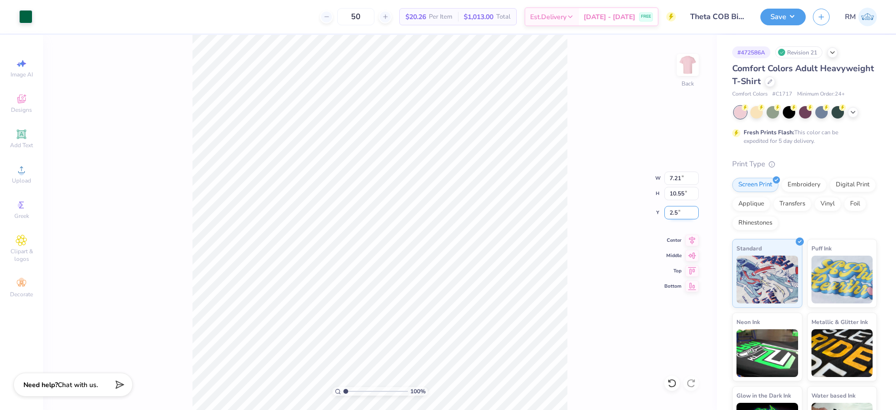
type input "2.50"
drag, startPoint x: 676, startPoint y: 213, endPoint x: 723, endPoint y: 215, distance: 47.3
click at [721, 215] on div "Art colors 50 $20.26 Per Item $1,013.00 Total Est. Delivery Aug 22 - 25 FREE De…" at bounding box center [448, 205] width 896 height 410
type input "2.00"
click at [693, 237] on icon at bounding box center [692, 238] width 13 height 11
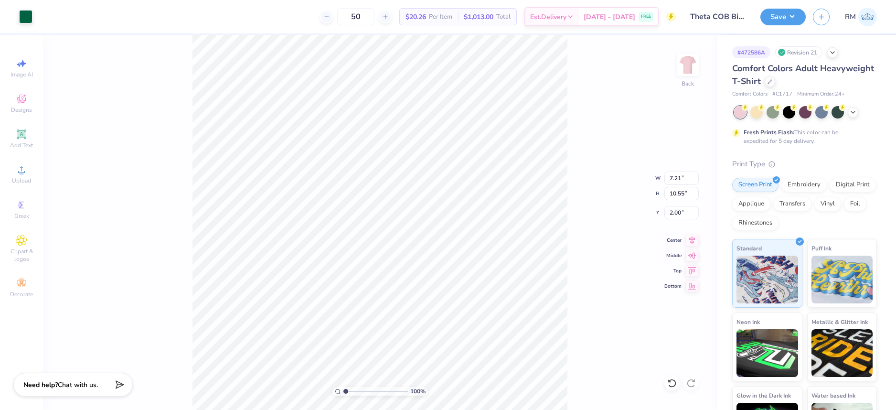
type input "1.95"
drag, startPoint x: 681, startPoint y: 215, endPoint x: 657, endPoint y: 211, distance: 25.1
click at [657, 212] on div "100 % Back W 7.21 7.21 " H 10.55 10.55 " Y 1.95 1.95 " Center Middle Top Bottom" at bounding box center [380, 222] width 674 height 375
click at [683, 212] on input "1.95" at bounding box center [682, 212] width 34 height 13
type input "1"
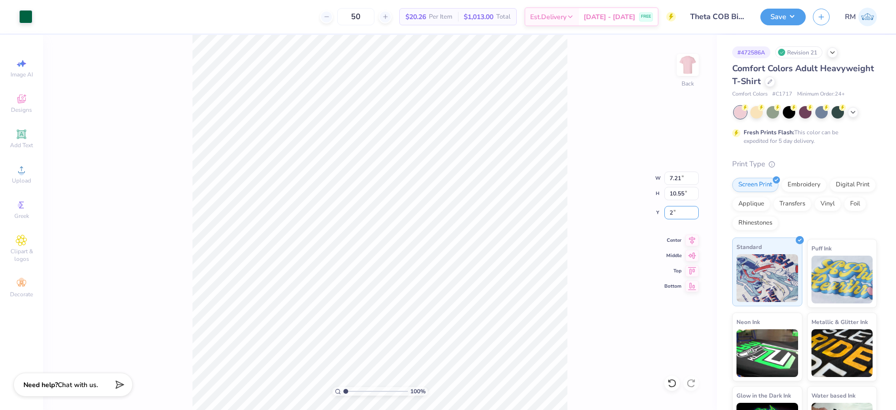
type input "2.00"
click at [686, 195] on input "10.55" at bounding box center [682, 193] width 34 height 13
type input "10.5"
type input "7.18"
type input "10.50"
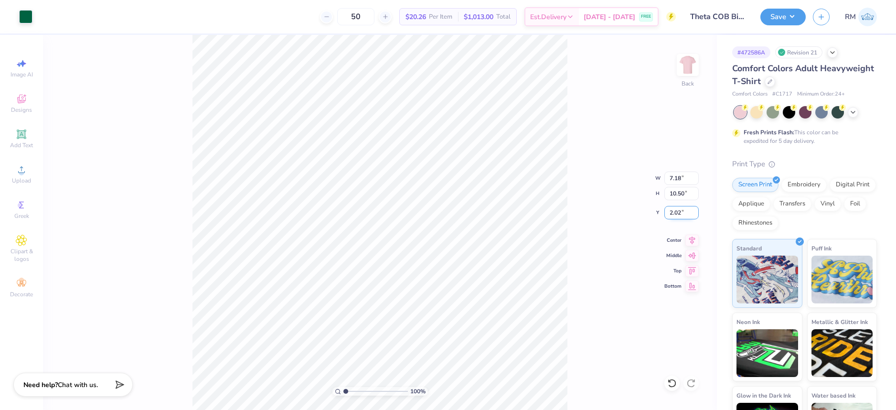
click at [680, 212] on input "2.02" at bounding box center [682, 212] width 34 height 13
type input "2.00"
click at [236, 28] on div "Art colors 50 $20.26 Per Item $1,013.00 Total Est. Delivery Aug 22 - 25 FREE De…" at bounding box center [448, 205] width 896 height 410
click at [798, 16] on button "Save" at bounding box center [783, 15] width 45 height 17
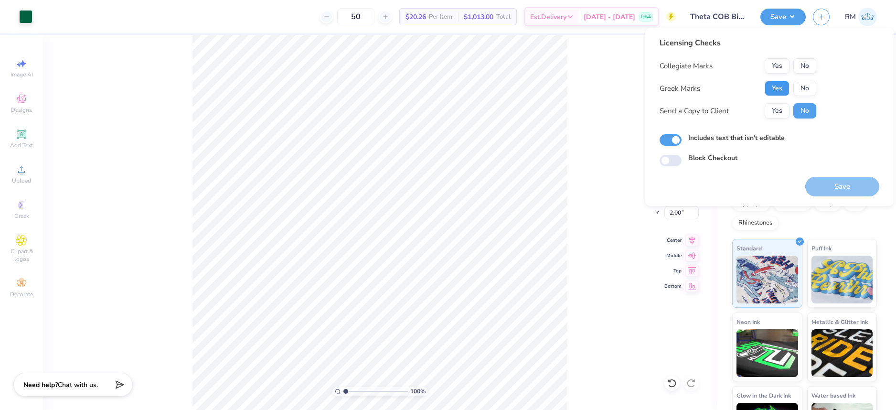
click at [782, 84] on button "Yes" at bounding box center [777, 88] width 25 height 15
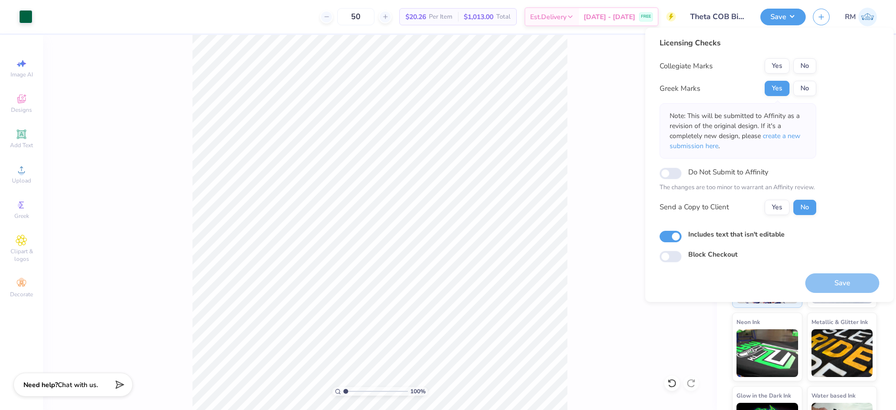
click at [799, 66] on button "No" at bounding box center [805, 65] width 23 height 15
click at [787, 138] on span "create a new submission here" at bounding box center [735, 140] width 131 height 19
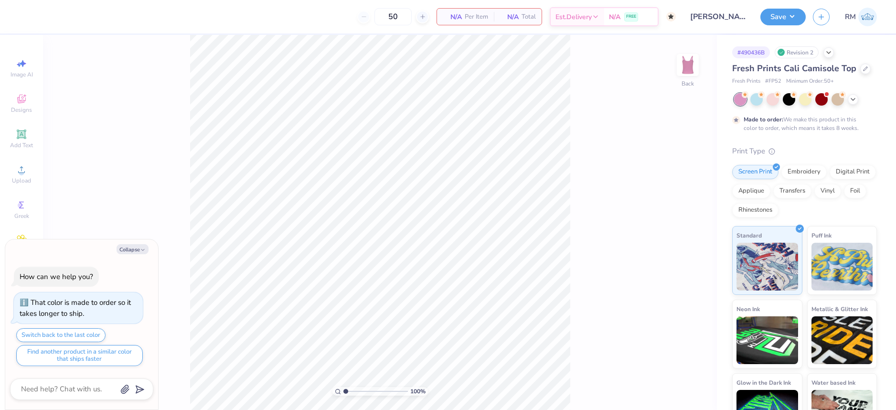
type textarea "x"
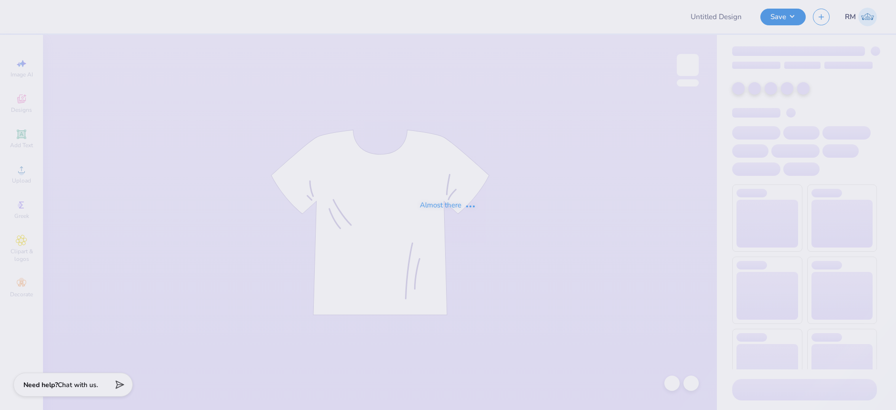
type input "snow team 25-26"
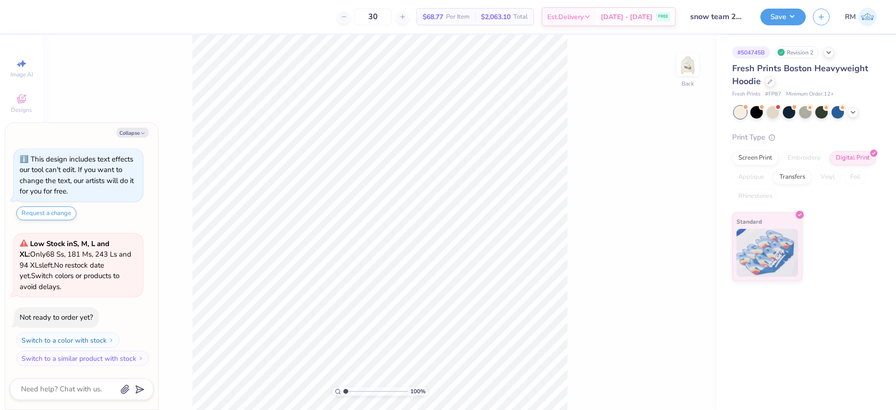
click at [125, 127] on div "Collapse How can we help you? This design includes text effects our tool can't …" at bounding box center [81, 266] width 153 height 287
click at [127, 133] on button "Collapse" at bounding box center [133, 133] width 32 height 10
type textarea "x"
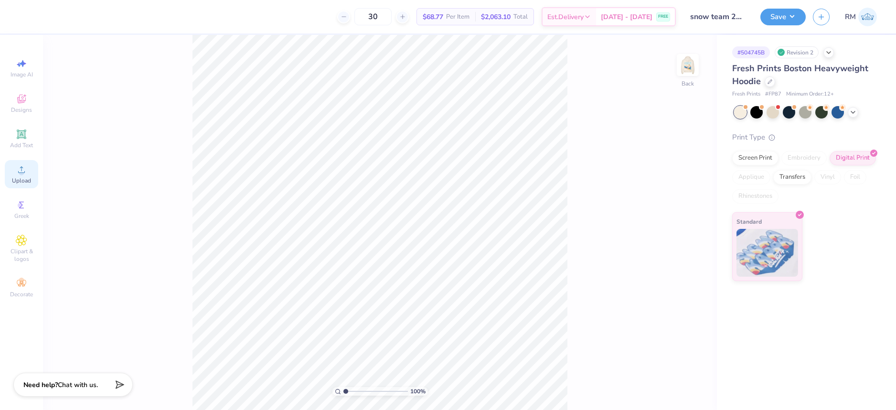
click at [14, 180] on span "Upload" at bounding box center [21, 181] width 19 height 8
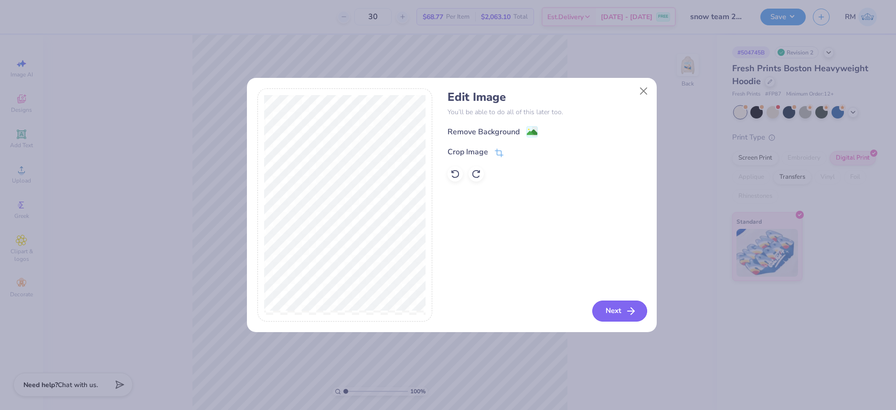
click at [615, 315] on button "Next" at bounding box center [620, 311] width 55 height 21
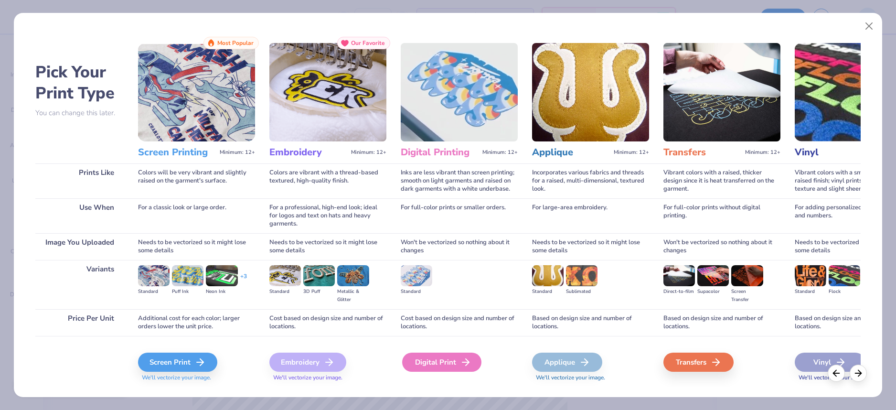
click at [447, 366] on div "Digital Print" at bounding box center [441, 362] width 79 height 19
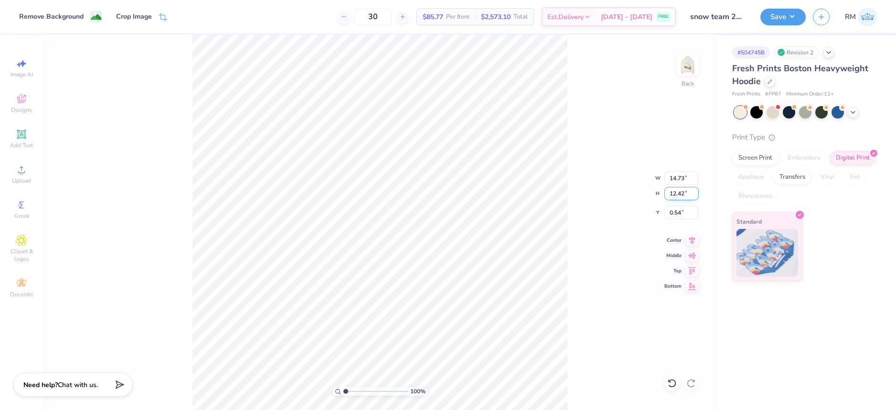
click at [675, 193] on input "12.42" at bounding box center [682, 193] width 34 height 13
type input "10"
type input "11.86"
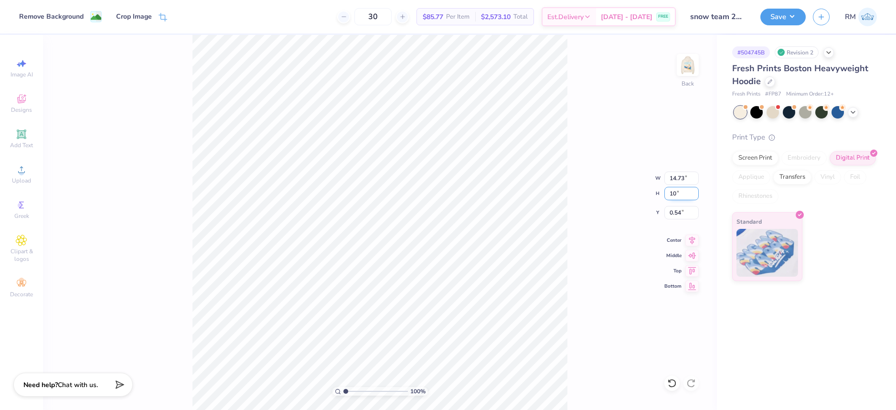
type input "10.00"
click at [679, 215] on input "1.75" at bounding box center [682, 212] width 34 height 13
type input "3.00"
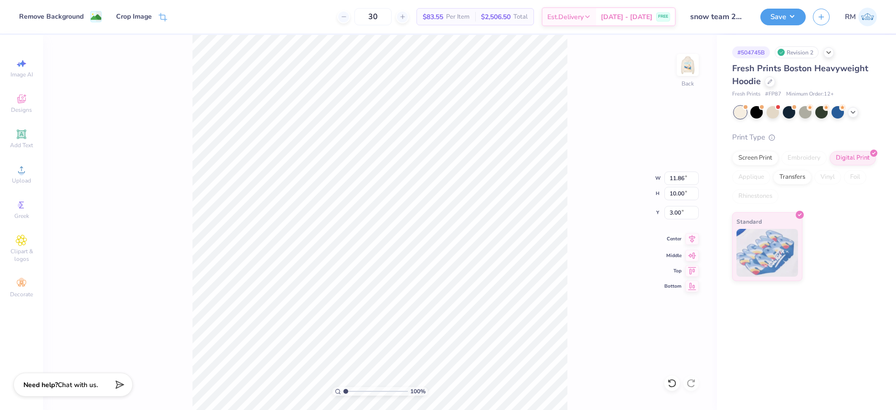
click at [691, 238] on icon at bounding box center [692, 238] width 13 height 11
click at [675, 193] on input "10.00" at bounding box center [682, 193] width 34 height 13
type input "9"
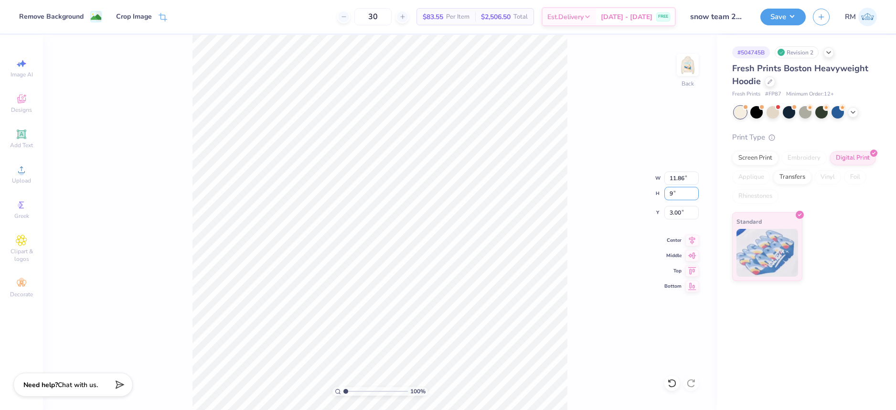
type input "10.67"
type input "9.00"
type input "3.50"
drag, startPoint x: 676, startPoint y: 215, endPoint x: 707, endPoint y: 216, distance: 31.1
click at [707, 216] on div "100 % Back W 10.67 10.67 " H 9.00 9.00 " Y 3.50 3.50 " Center Middle Top Bottom" at bounding box center [380, 222] width 674 height 375
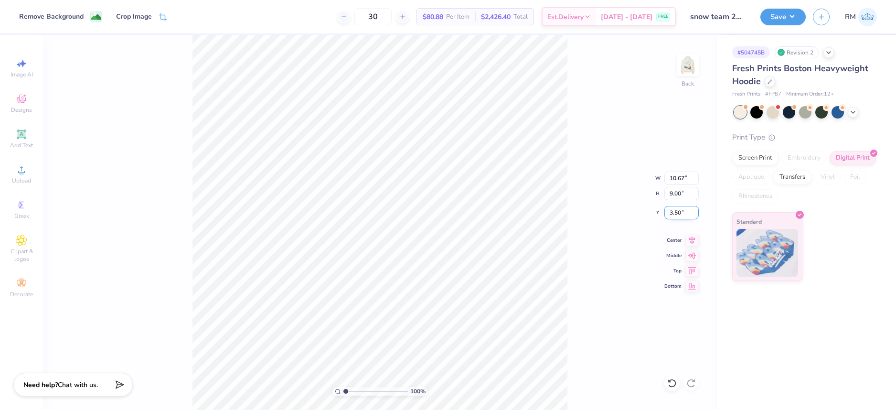
click at [688, 211] on input "3.50" at bounding box center [682, 212] width 34 height 13
type input "3.00"
click at [690, 238] on icon at bounding box center [692, 238] width 13 height 11
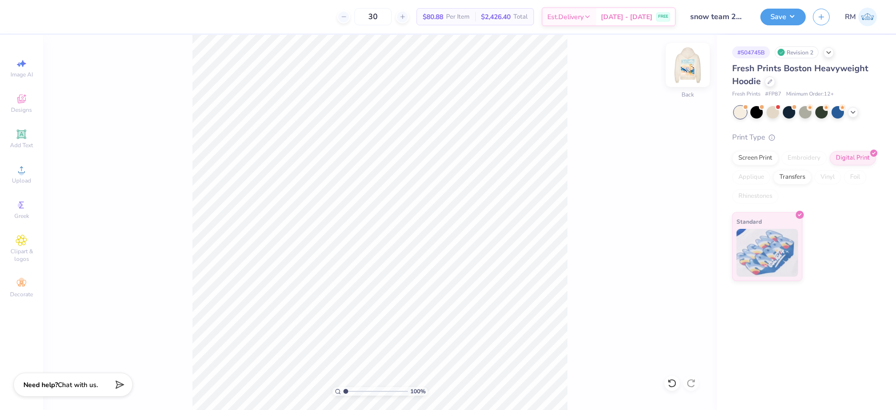
click at [694, 69] on img at bounding box center [688, 65] width 38 height 38
click at [668, 389] on div at bounding box center [672, 383] width 15 height 15
click at [188, 410] on html "Art colors 30 $80.88 Per Item $2,426.40 Total Est. Delivery [DATE] - [DATE] FRE…" at bounding box center [448, 205] width 896 height 410
click at [24, 176] on div "Upload" at bounding box center [21, 174] width 33 height 28
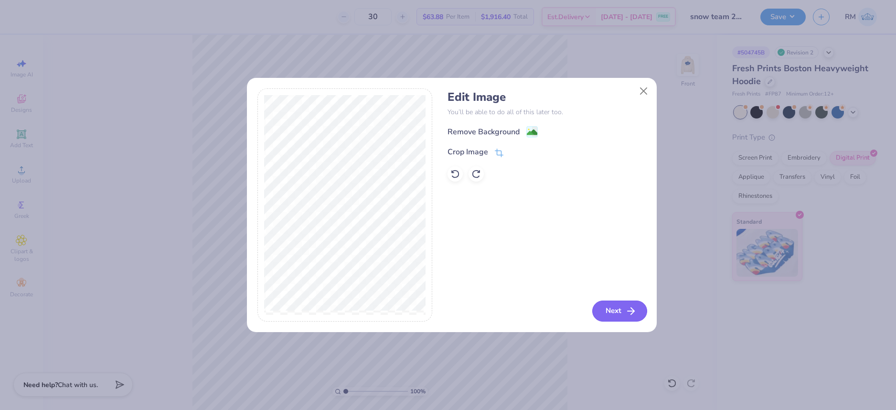
click at [611, 302] on button "Next" at bounding box center [620, 311] width 55 height 21
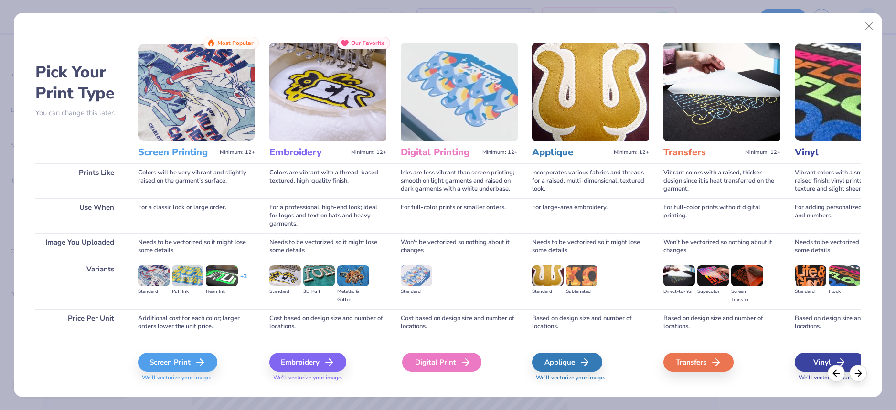
click at [468, 363] on polyline at bounding box center [467, 362] width 3 height 7
